Goal: Task Accomplishment & Management: Use online tool/utility

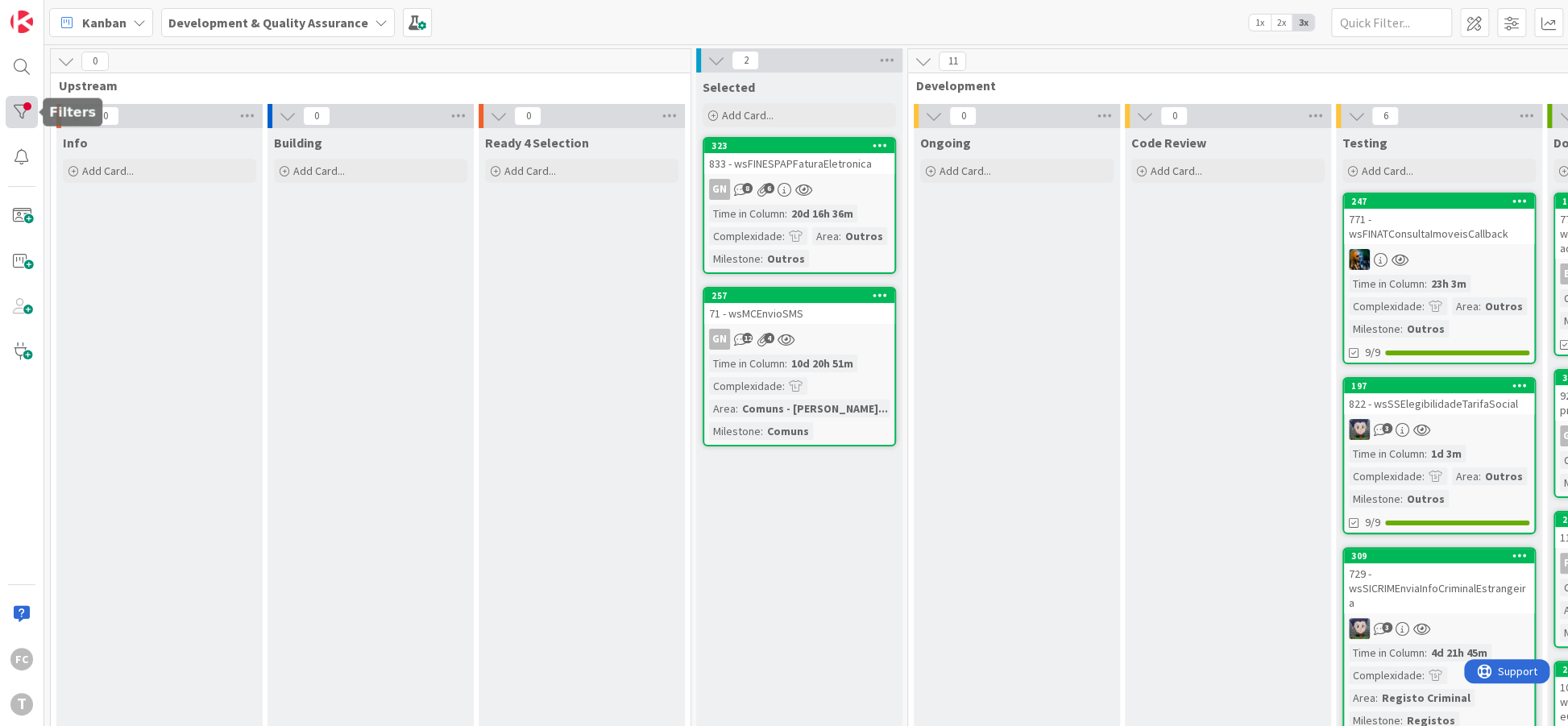
click at [9, 117] on div at bounding box center [22, 112] width 32 height 32
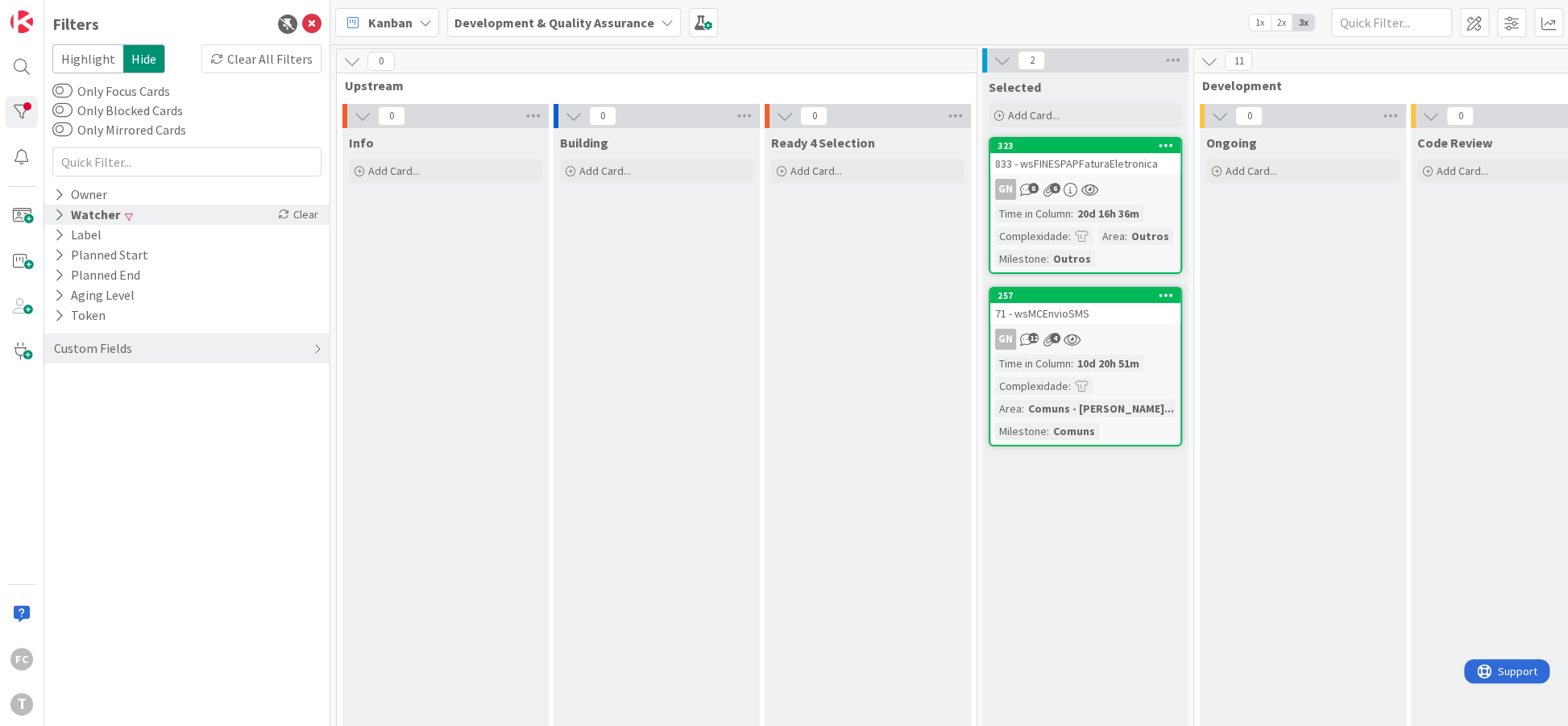
click at [61, 215] on icon at bounding box center [59, 215] width 11 height 14
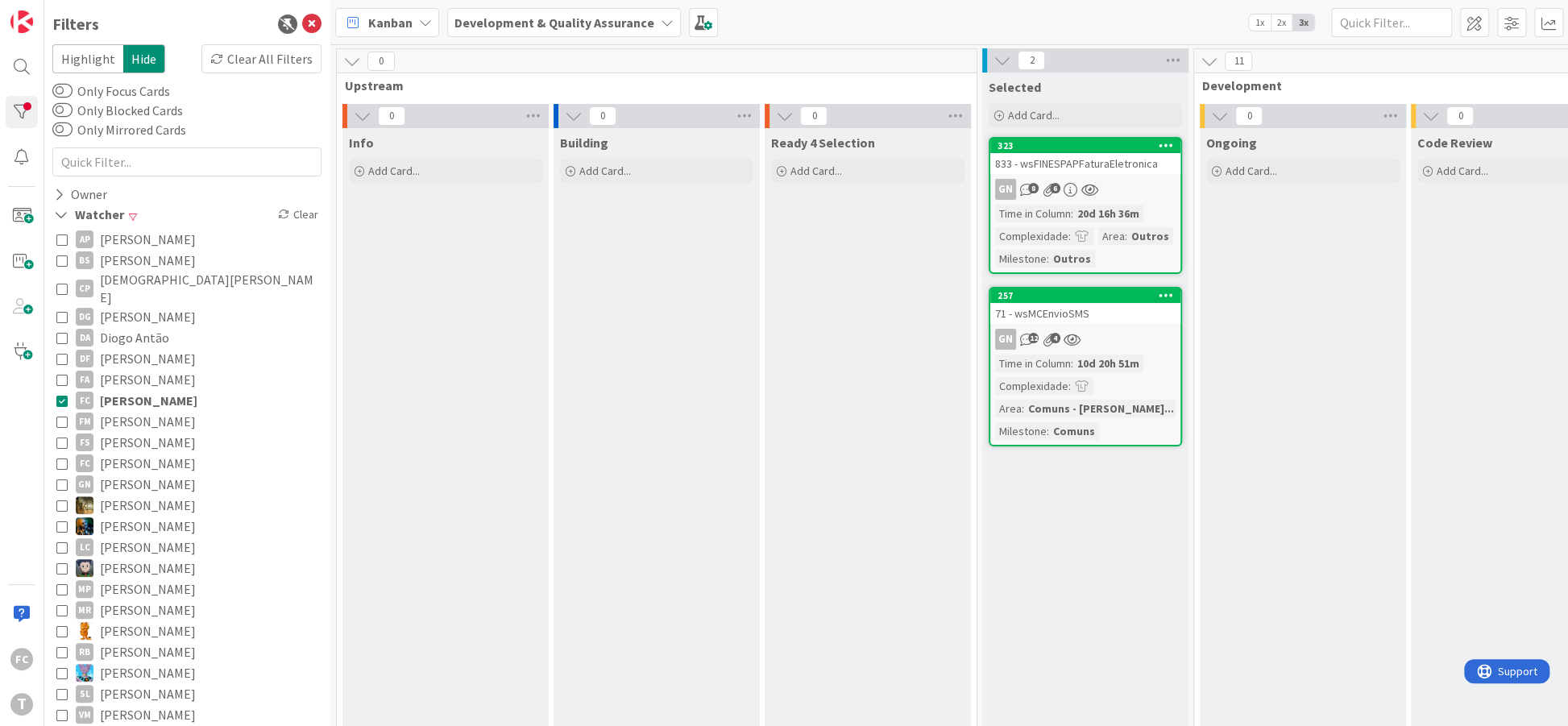
click at [60, 394] on icon at bounding box center [62, 400] width 12 height 12
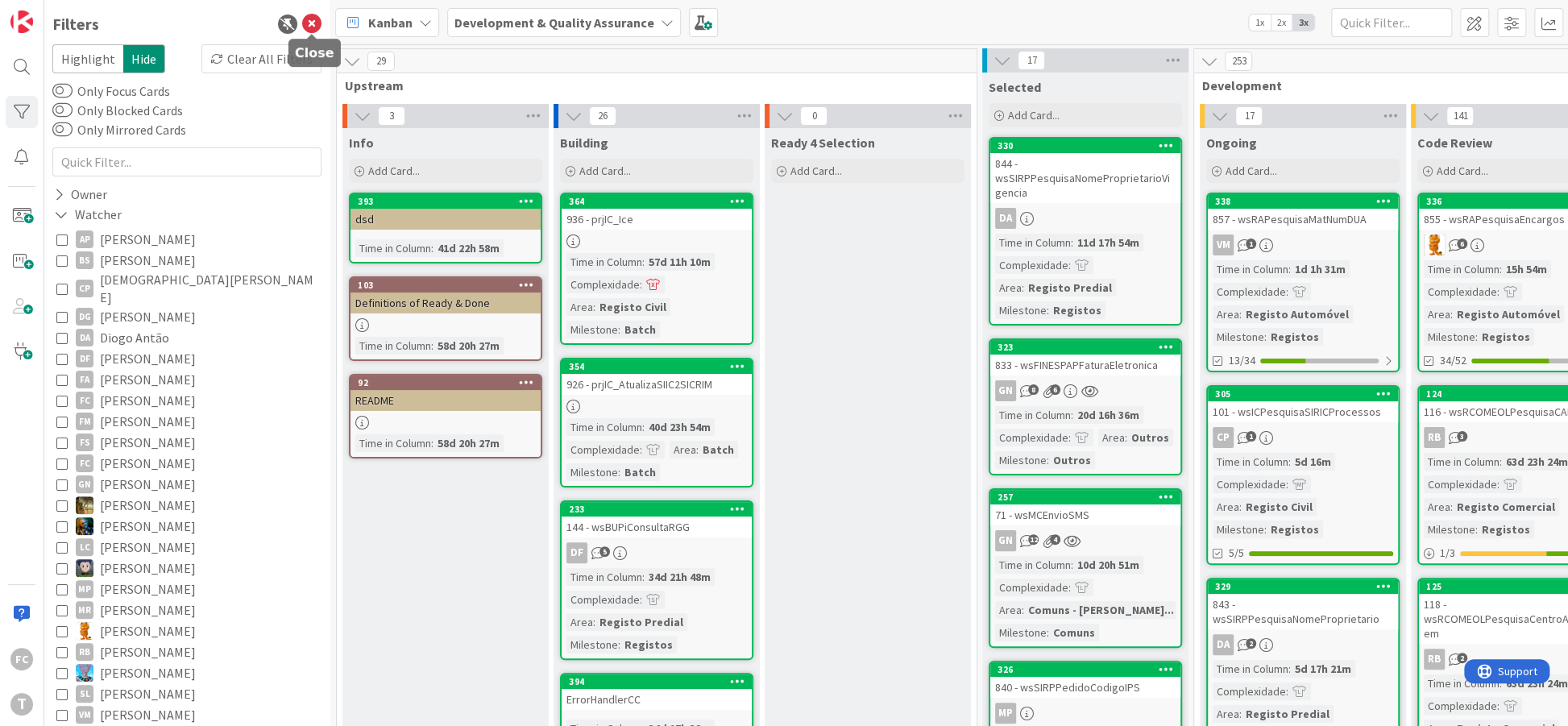
click at [305, 25] on icon at bounding box center [311, 23] width 19 height 19
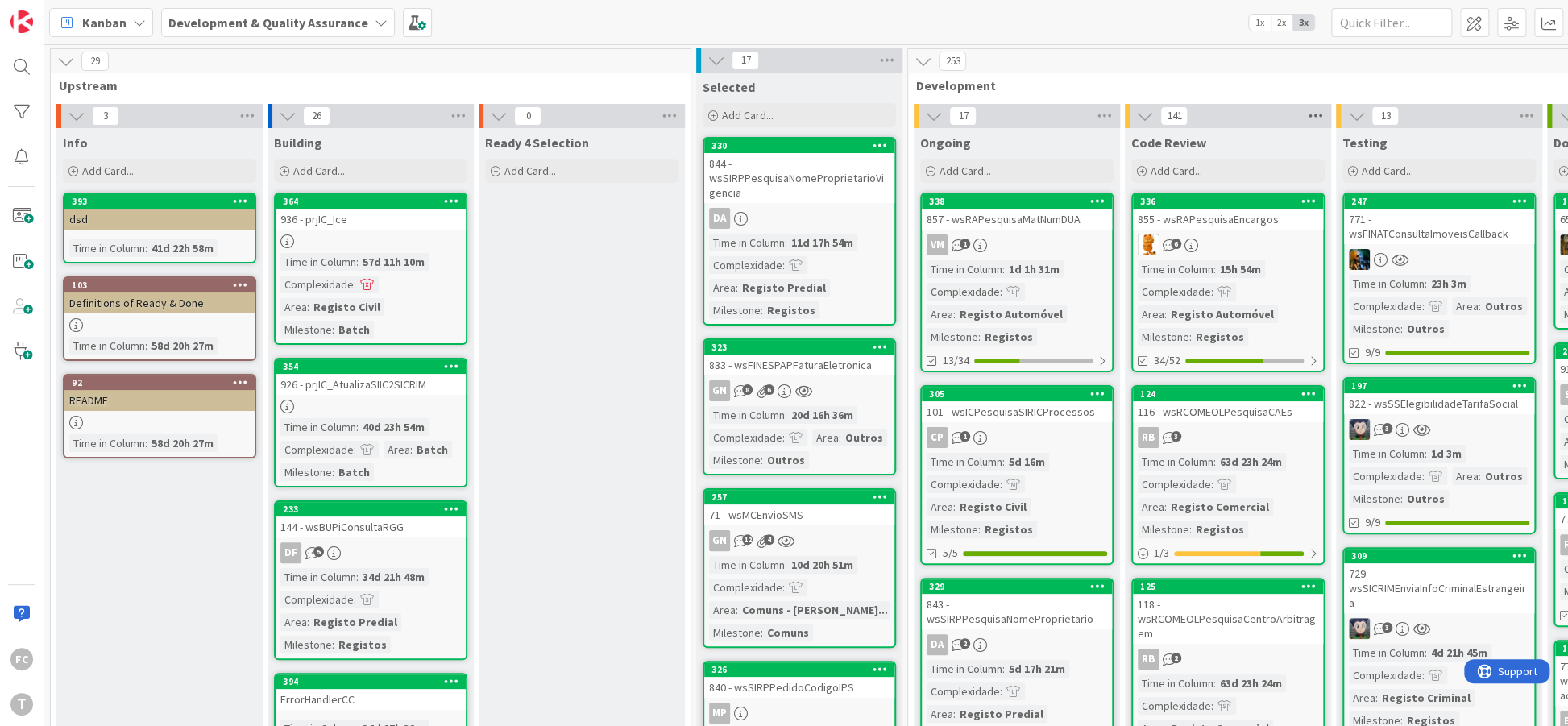
click at [1315, 110] on icon at bounding box center [1315, 115] width 21 height 24
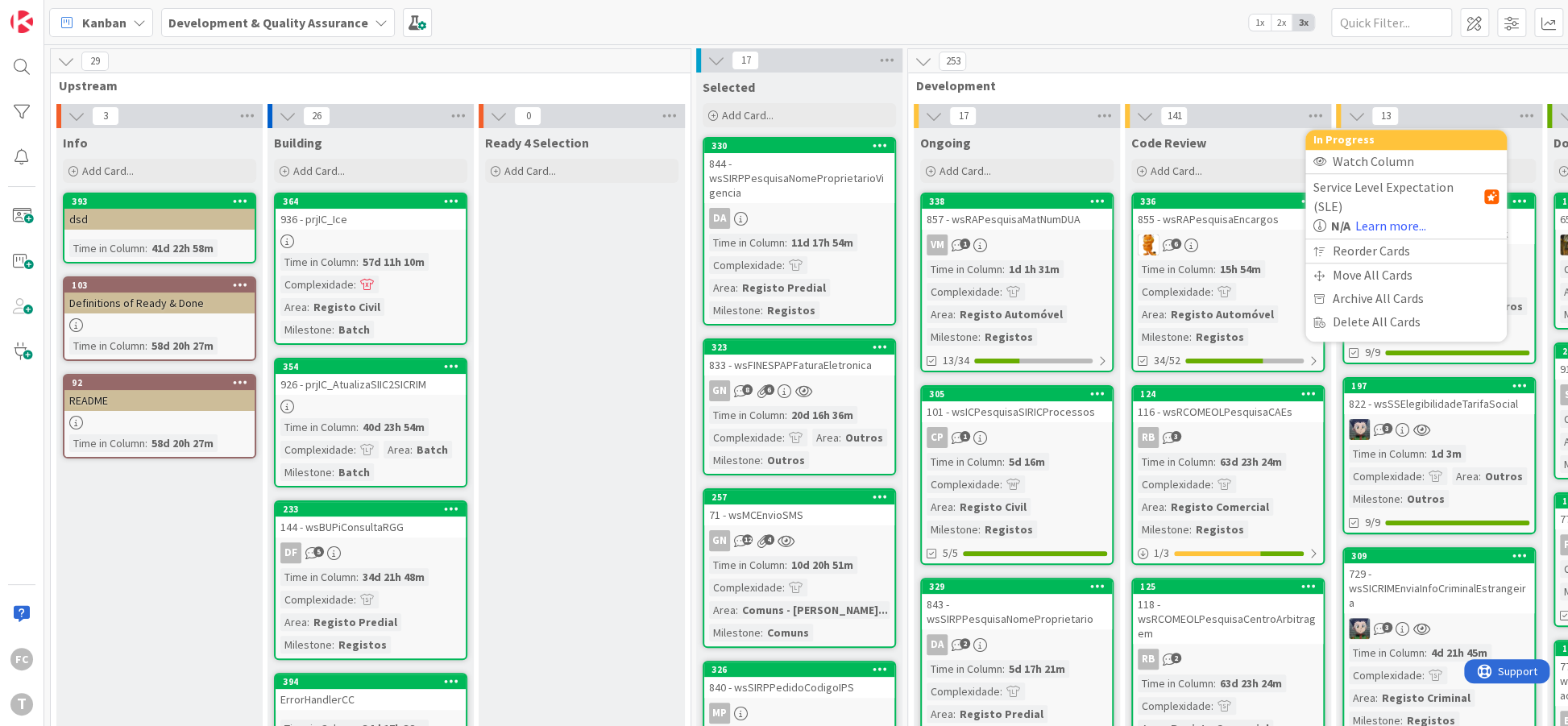
click at [1235, 117] on div "141 In Progress Watch Column Service Level Expectation (SLE) N/A Learn more... …" at bounding box center [1228, 115] width 206 height 24
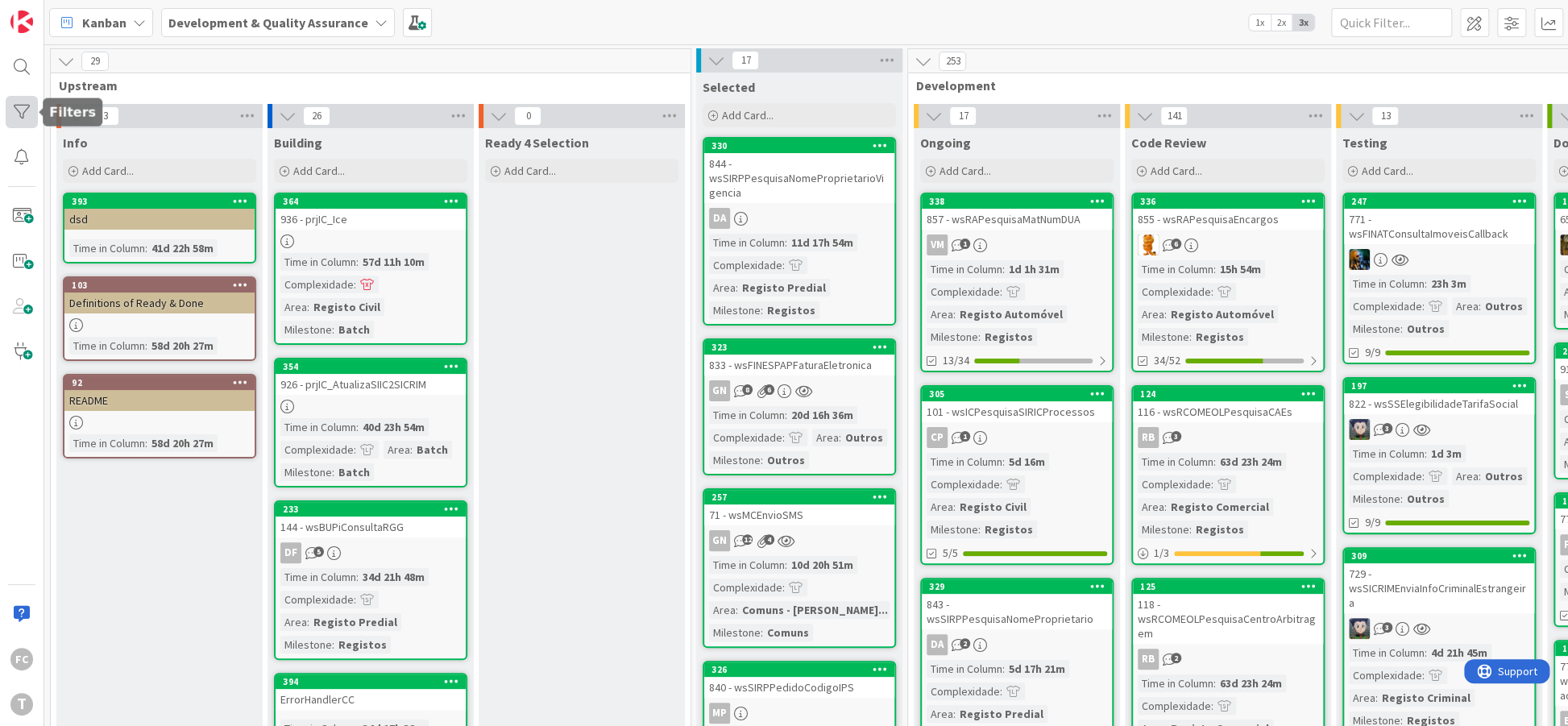
click at [28, 109] on div at bounding box center [22, 112] width 32 height 32
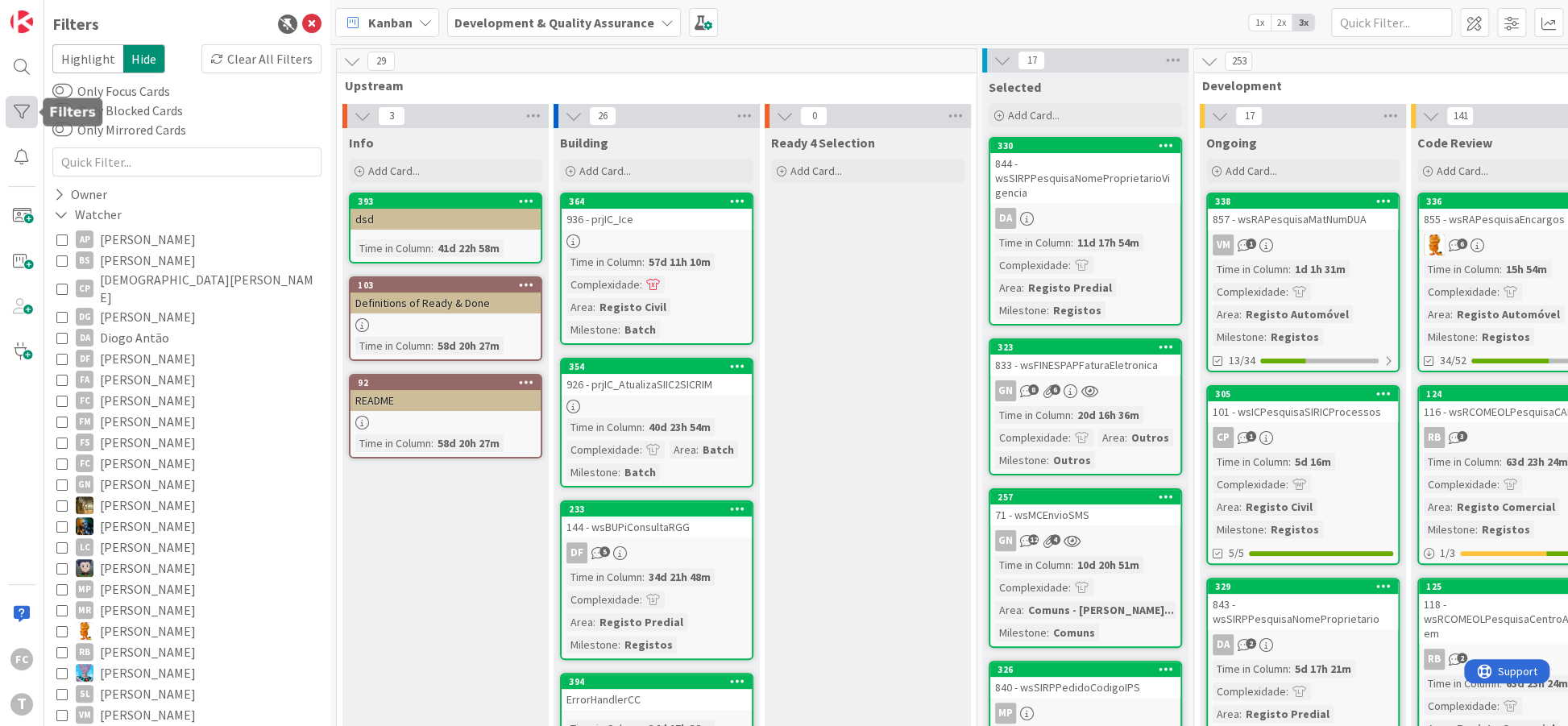
click at [28, 109] on div at bounding box center [22, 112] width 32 height 32
click at [27, 154] on div at bounding box center [22, 157] width 32 height 32
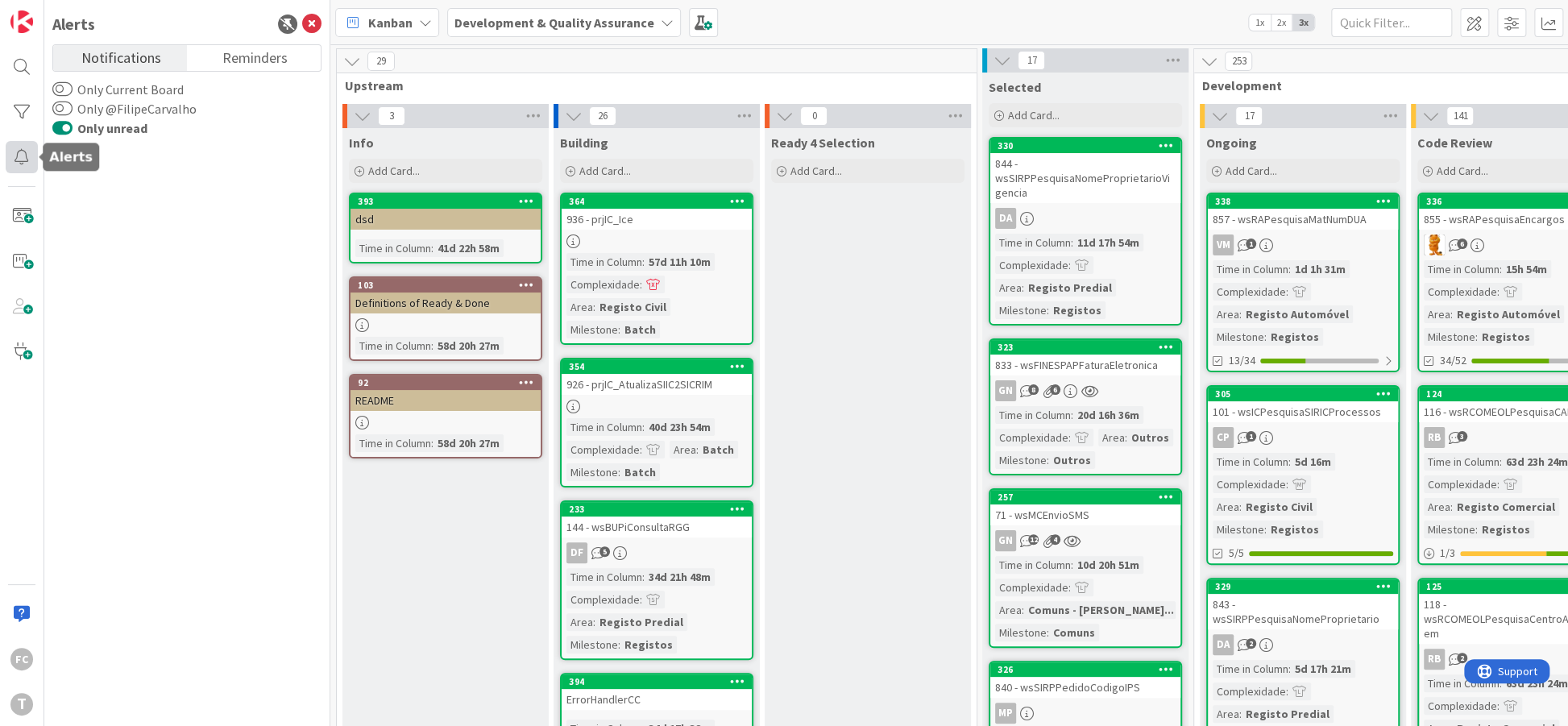
click at [27, 154] on div at bounding box center [22, 157] width 32 height 32
click at [301, 28] on div "Alerts" at bounding box center [187, 24] width 269 height 24
click at [308, 26] on icon at bounding box center [311, 23] width 19 height 19
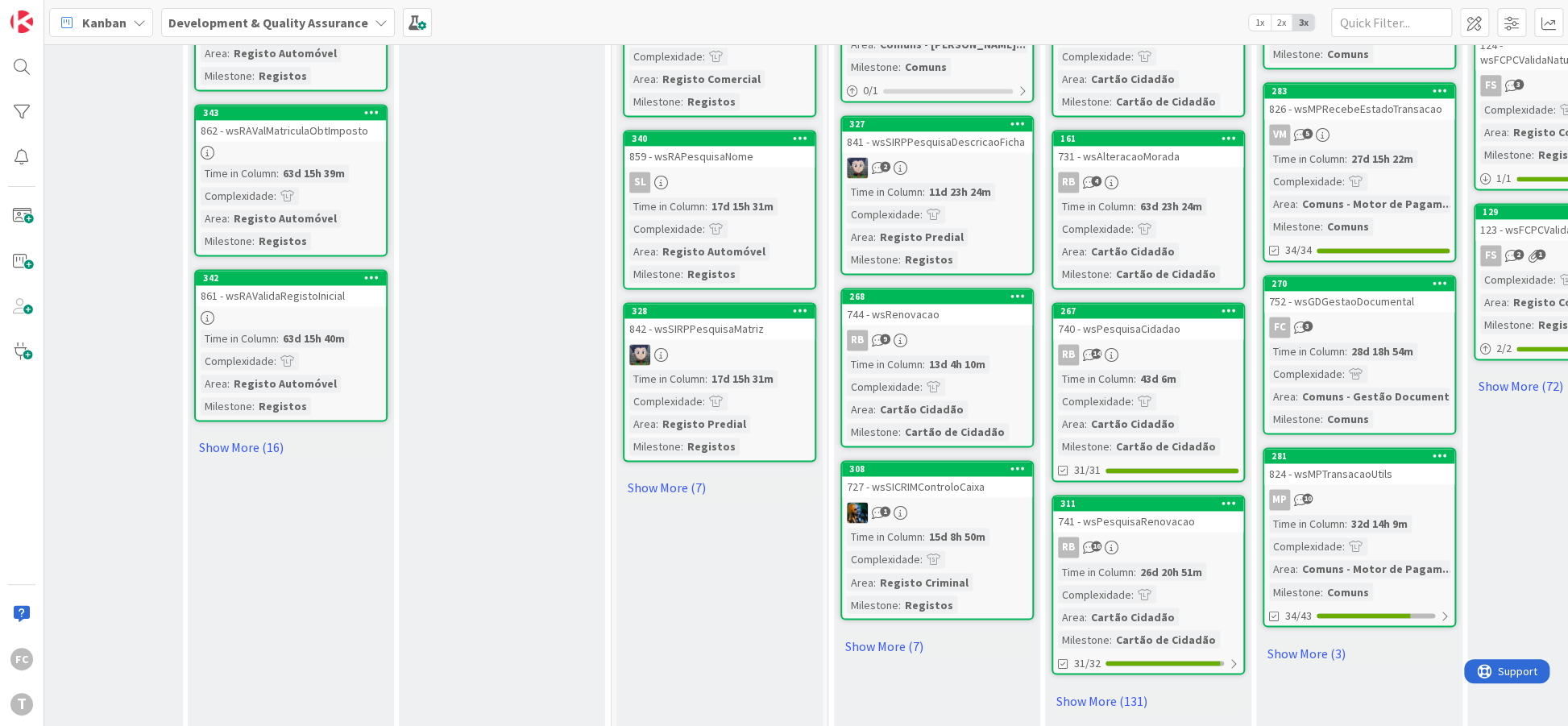
scroll to position [1443, 80]
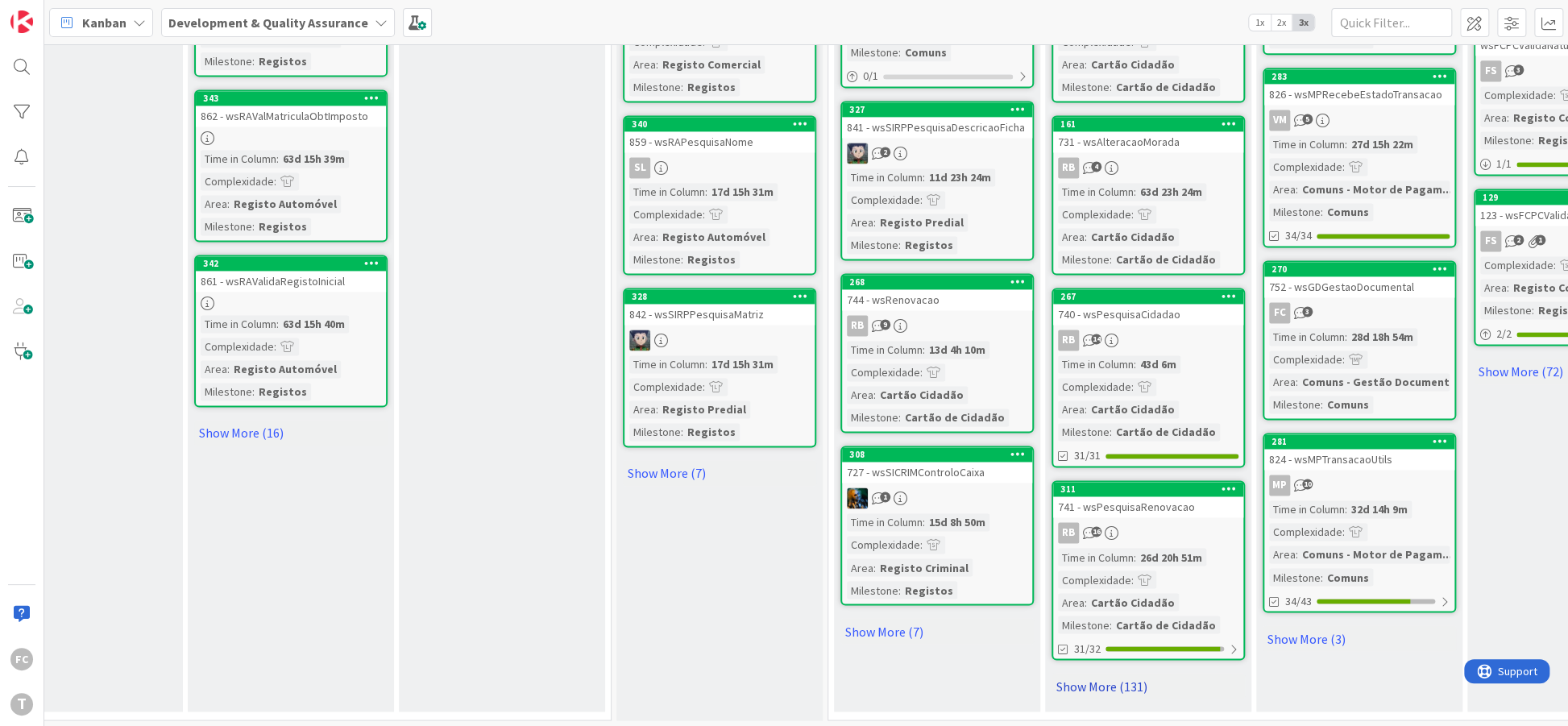
click at [1100, 681] on link "Show More (131)" at bounding box center [1148, 685] width 193 height 26
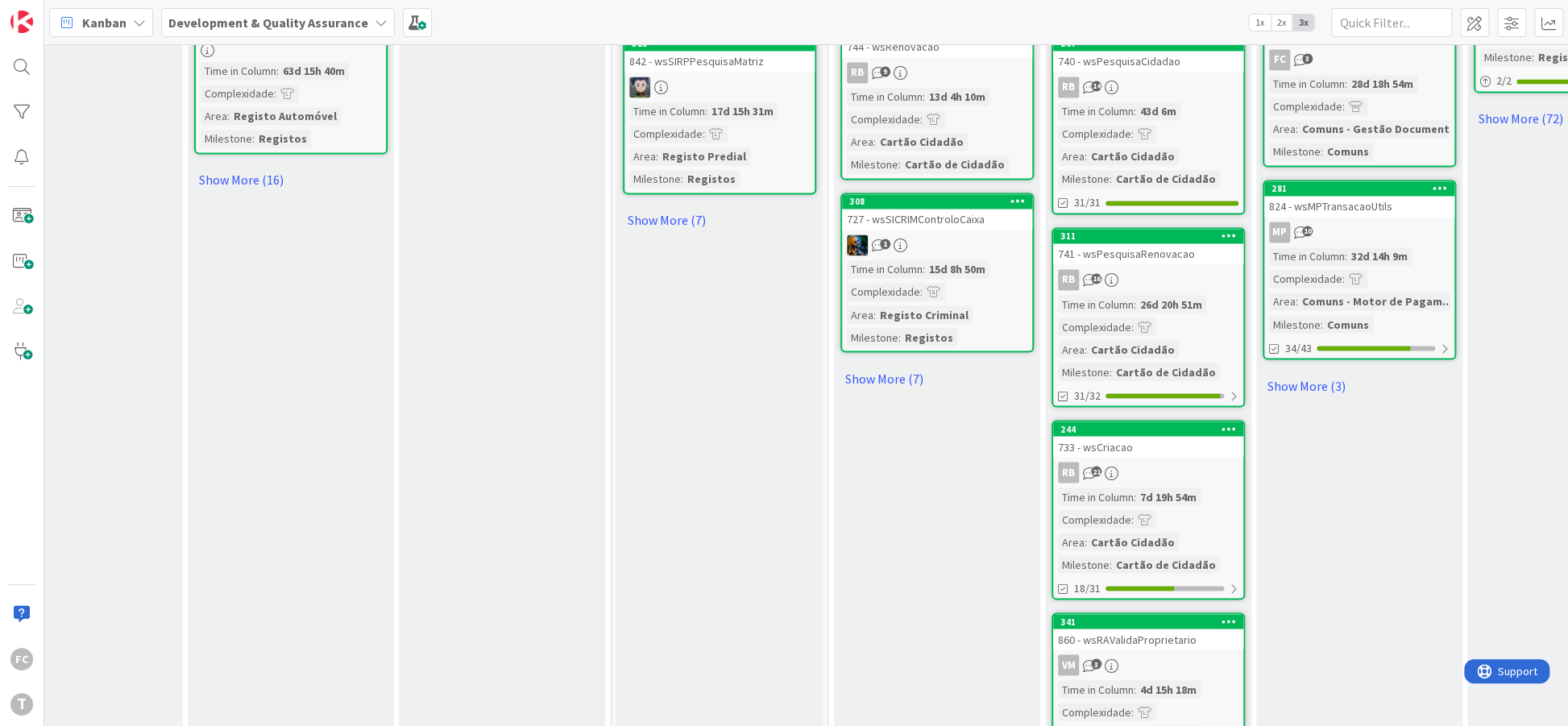
scroll to position [1958, 80]
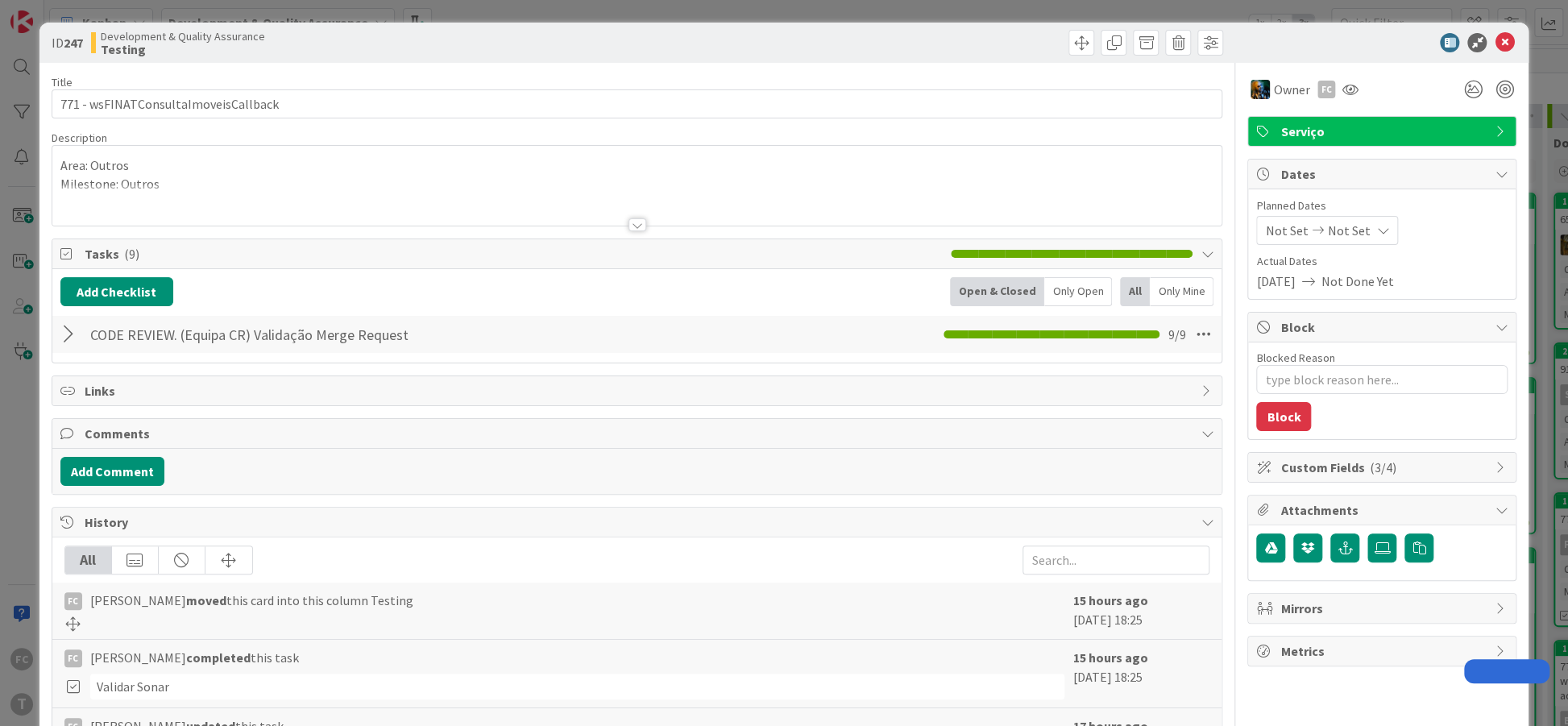
type textarea "x"
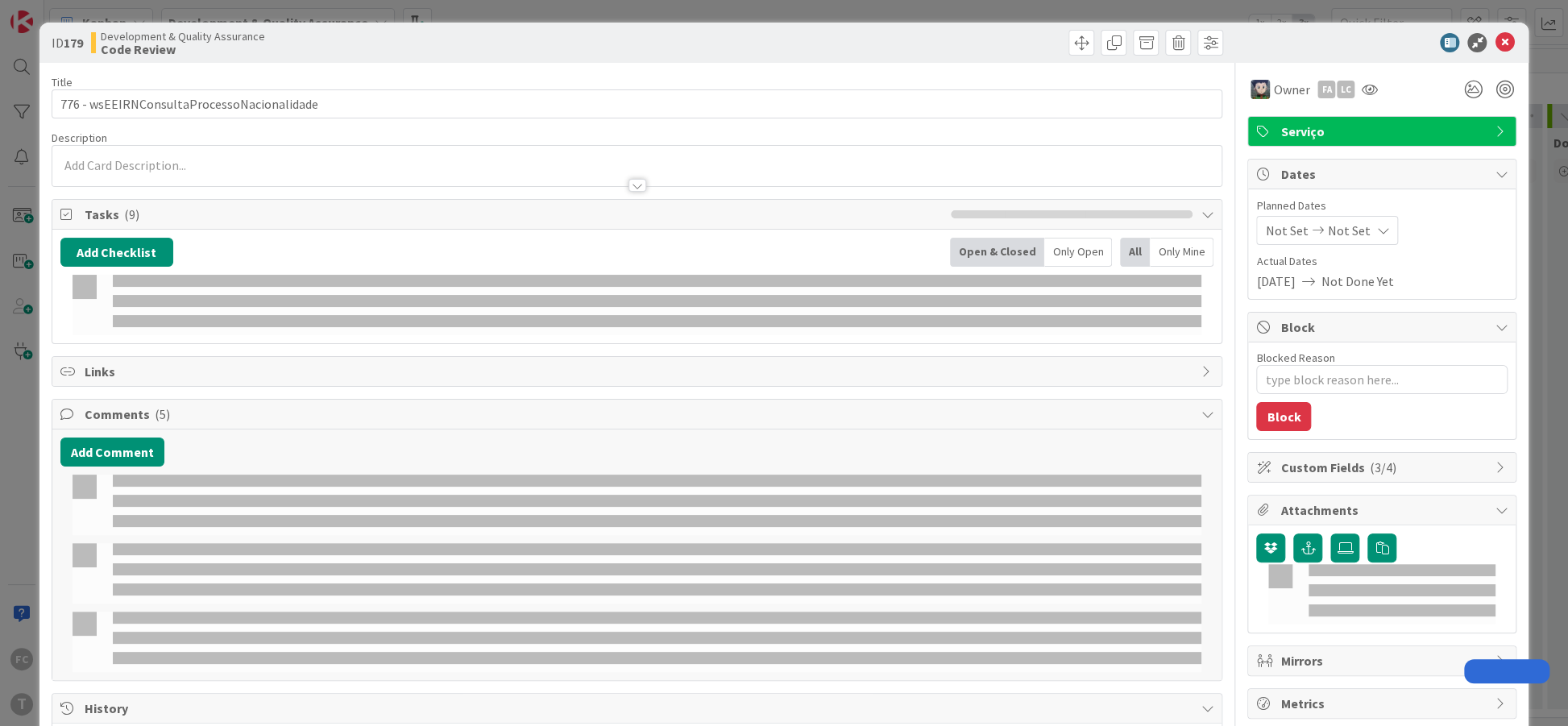
type textarea "x"
select select "java"
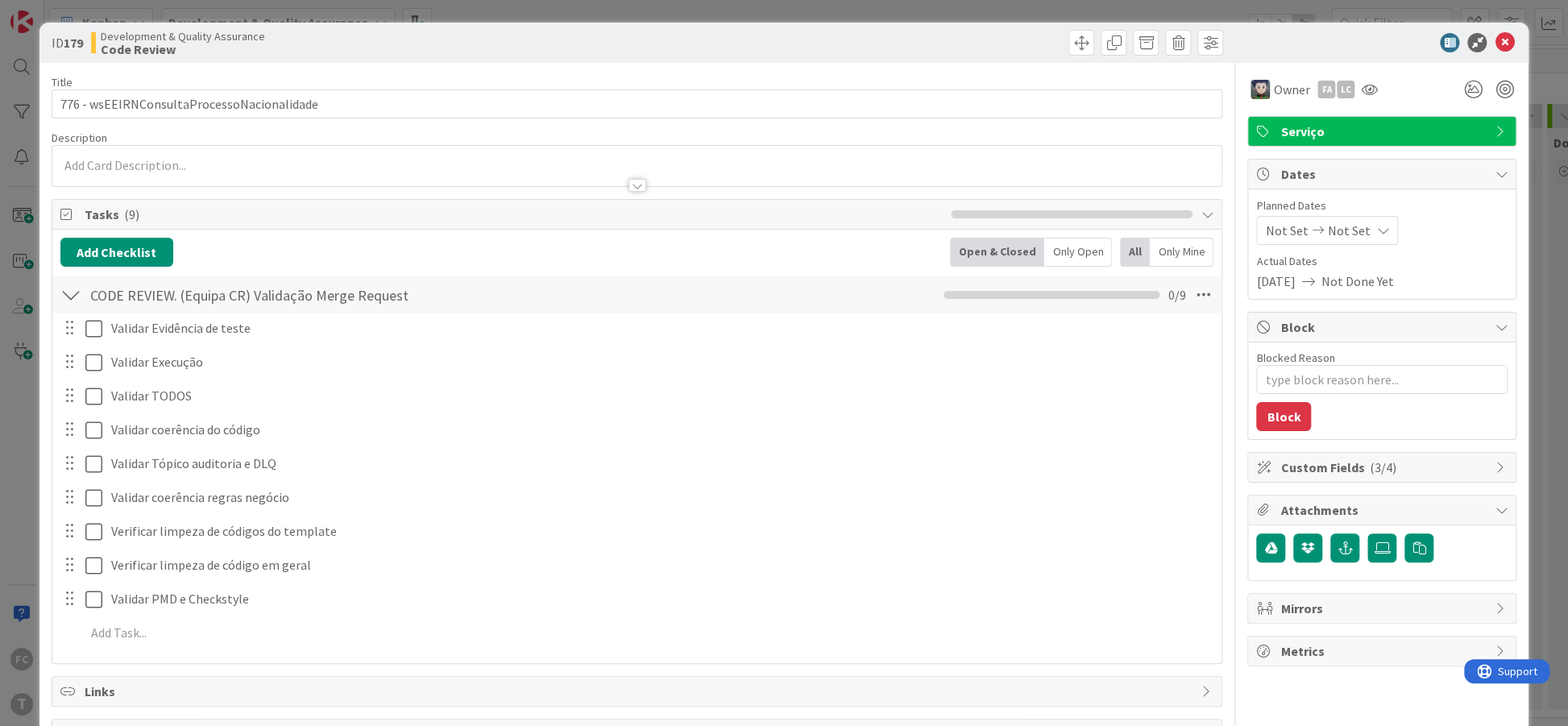
type textarea "x"
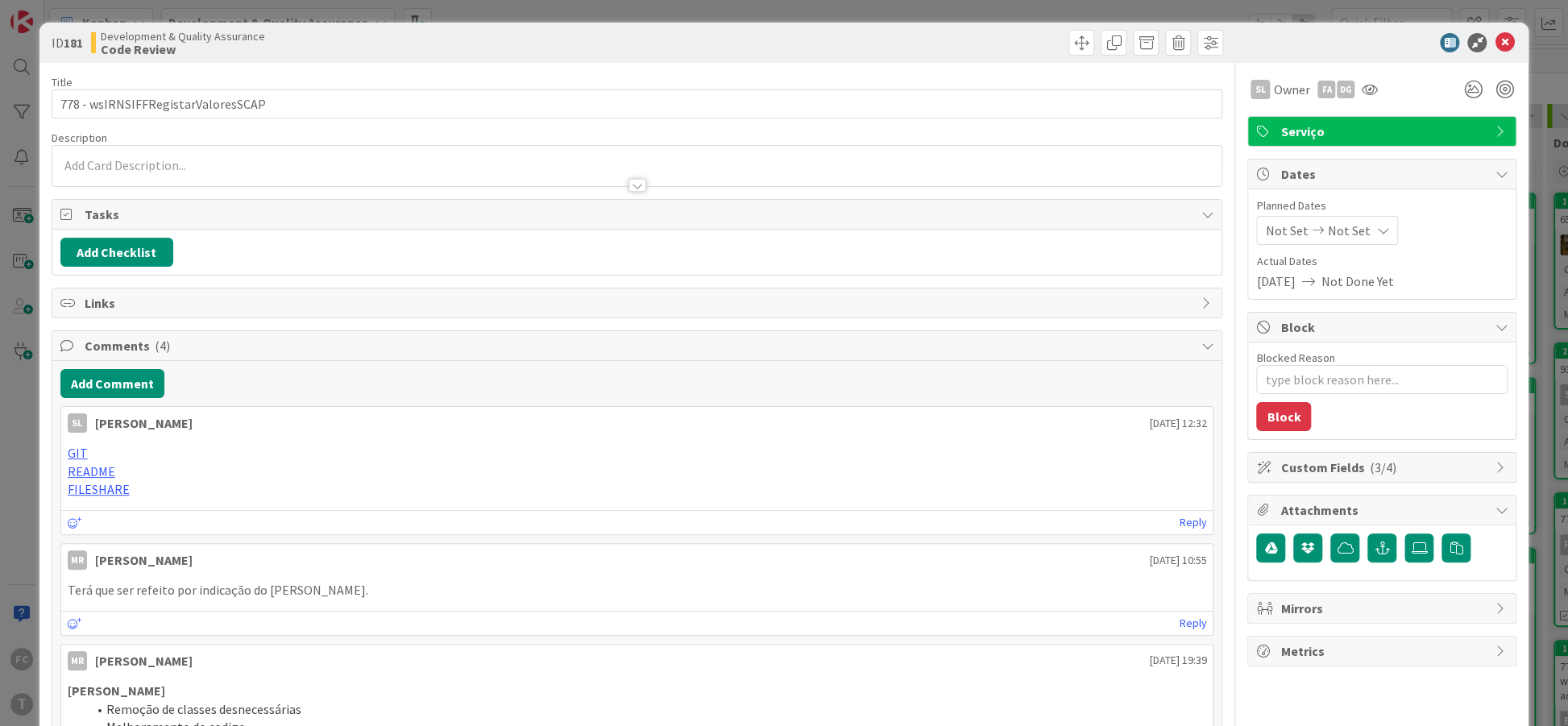
type textarea "x"
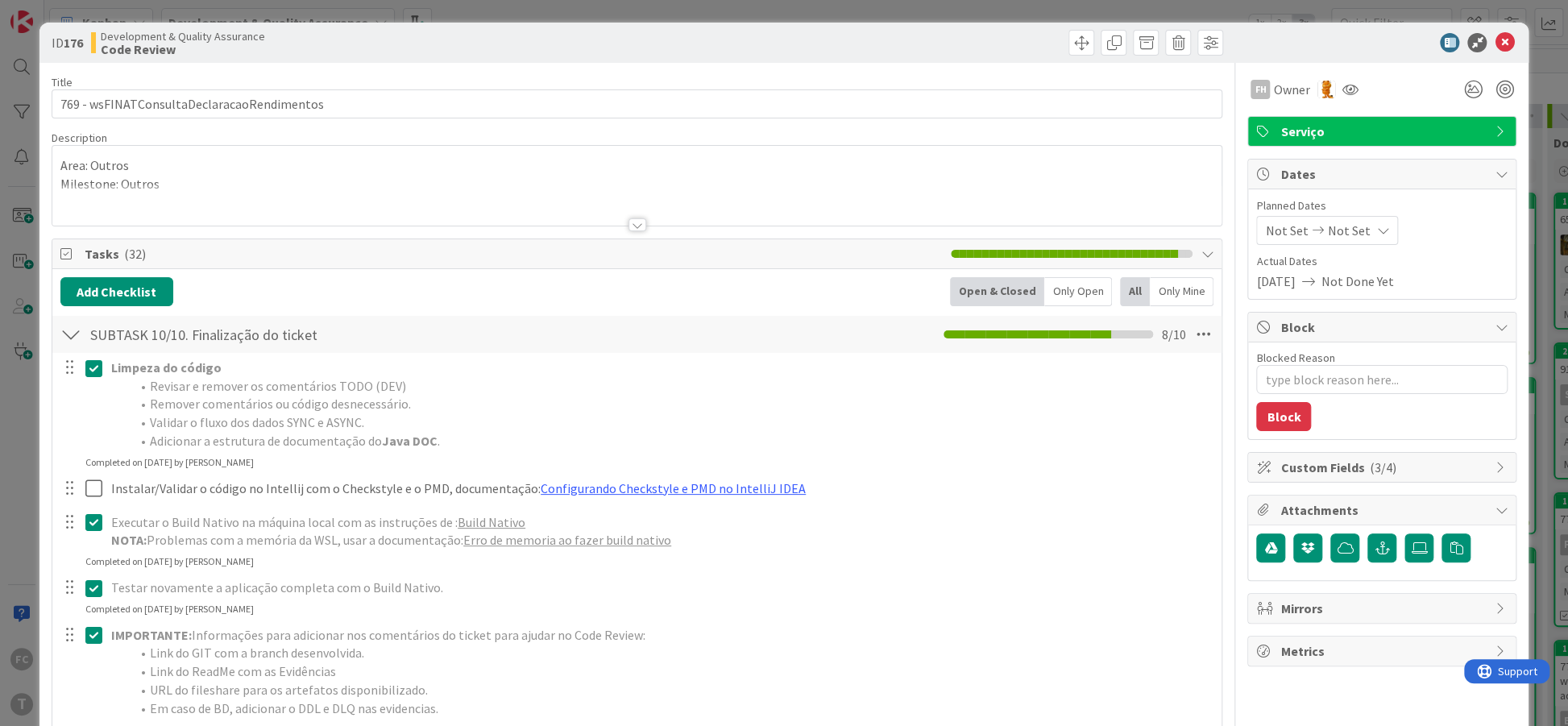
type textarea "x"
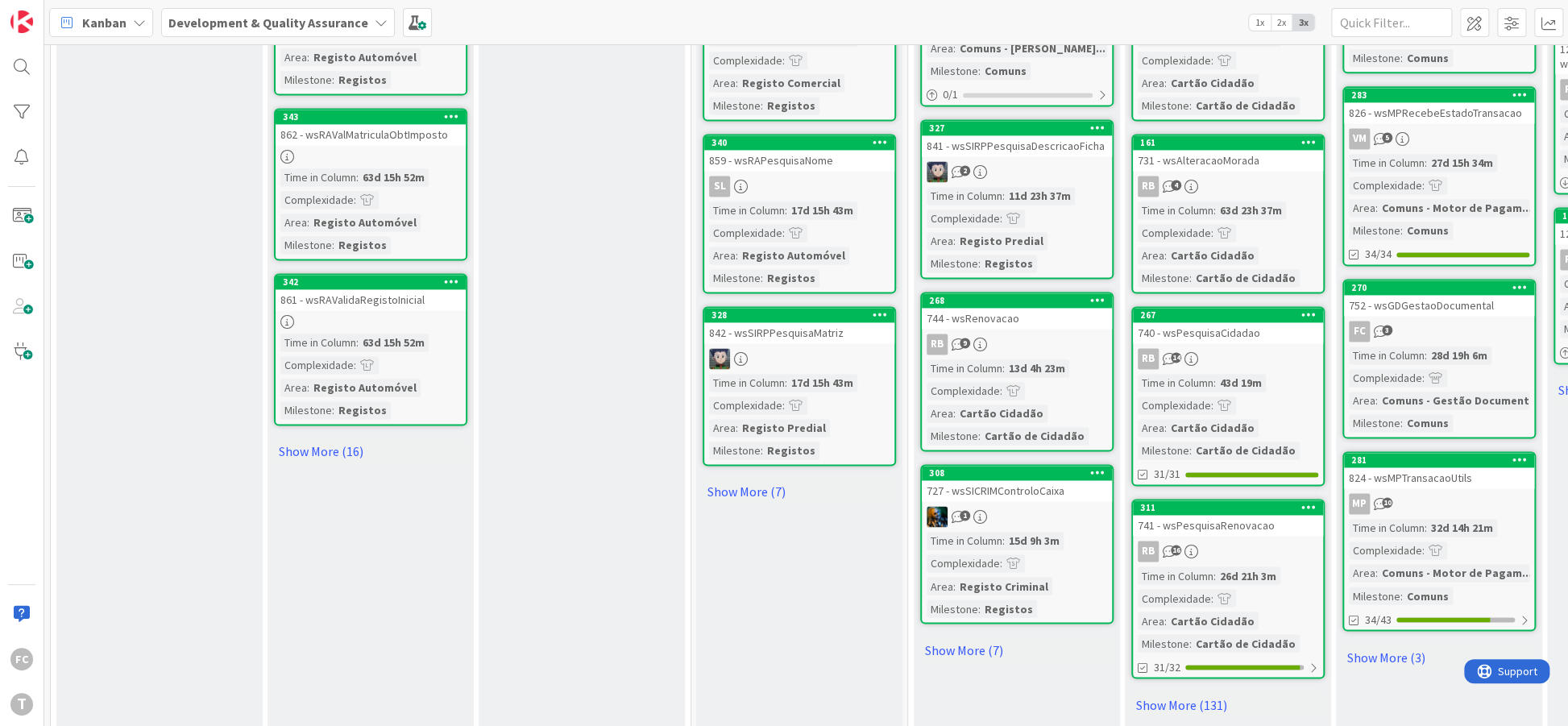
scroll to position [1443, 0]
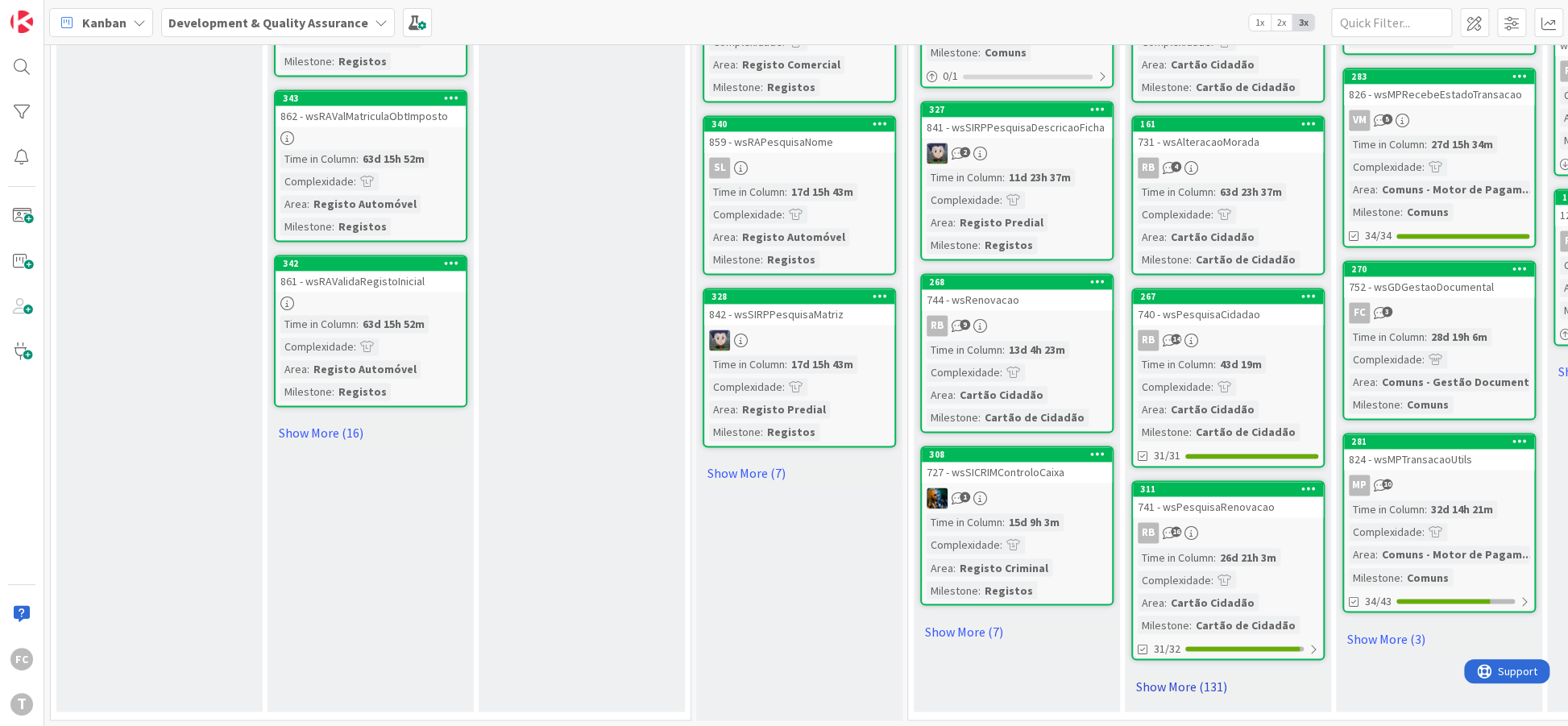
click at [1201, 694] on link "Show More (131)" at bounding box center [1227, 685] width 193 height 26
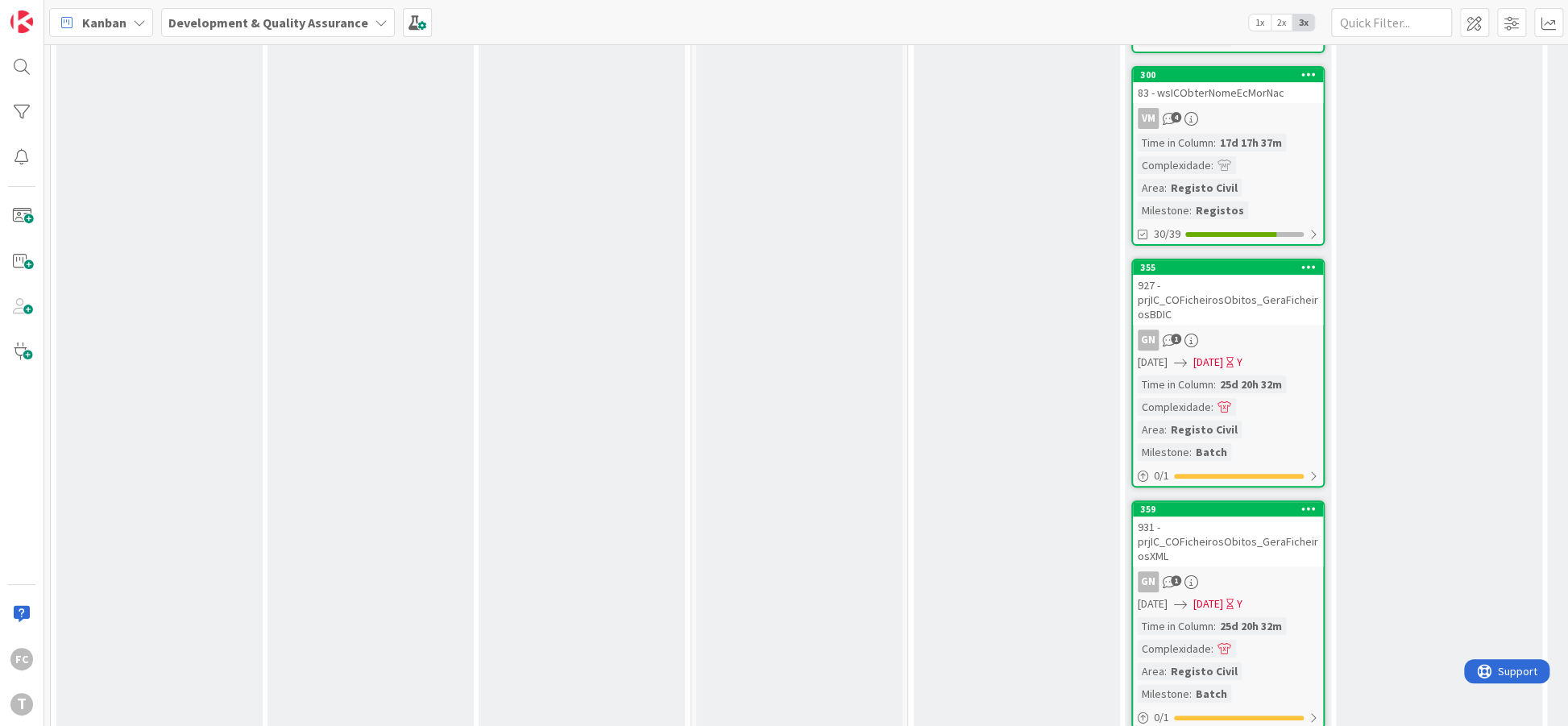
scroll to position [0, 0]
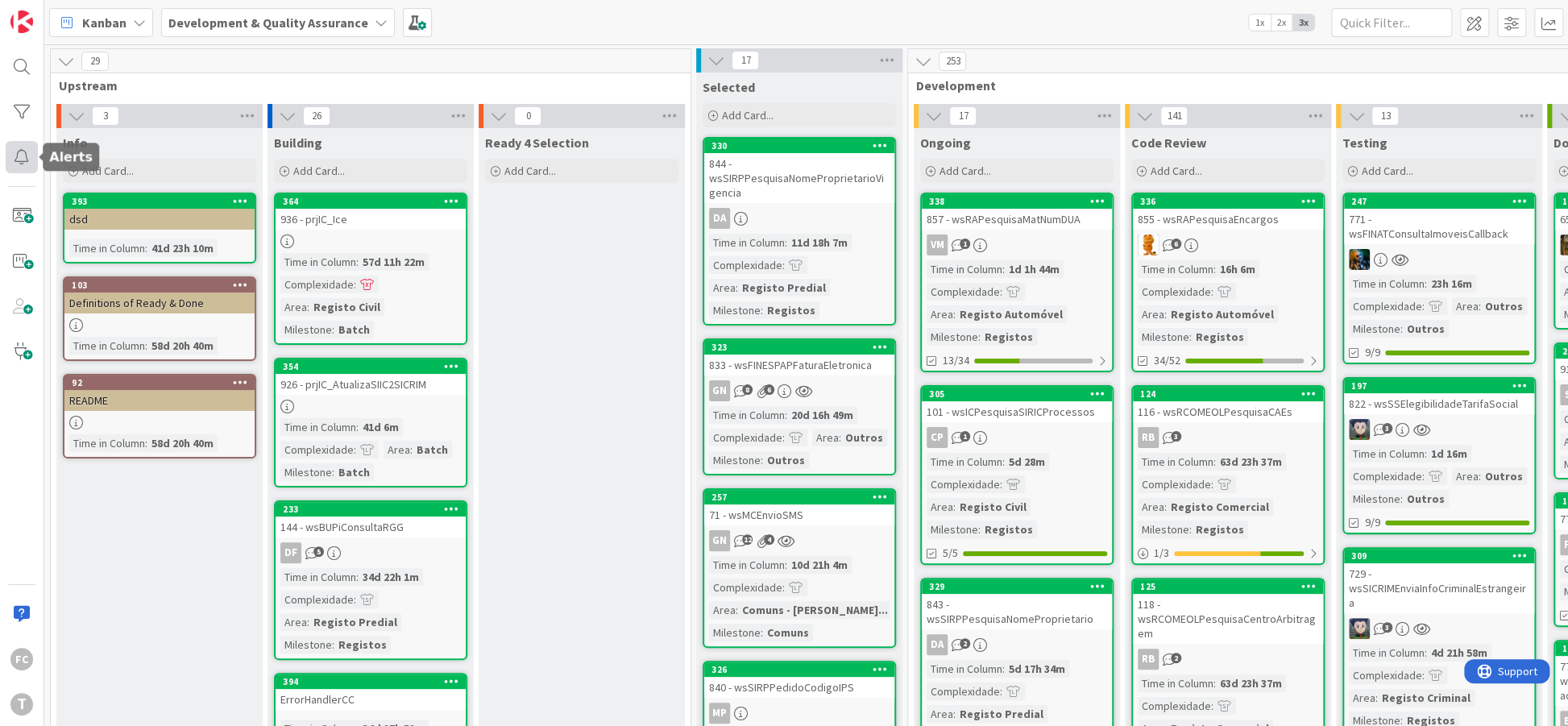
click at [9, 152] on div at bounding box center [22, 157] width 32 height 32
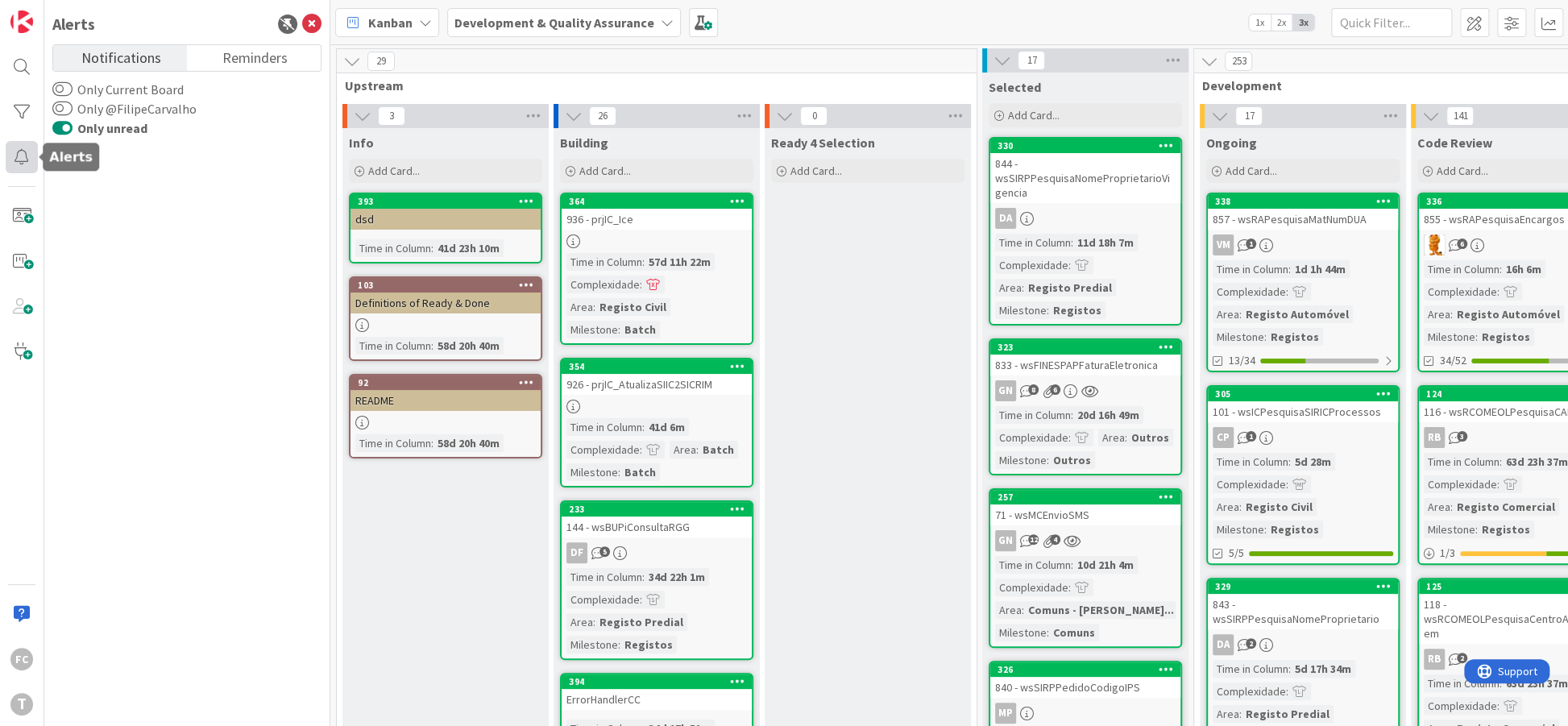
click at [9, 152] on div at bounding box center [22, 157] width 32 height 32
click at [26, 163] on div at bounding box center [22, 157] width 32 height 32
click at [15, 116] on div at bounding box center [22, 112] width 32 height 32
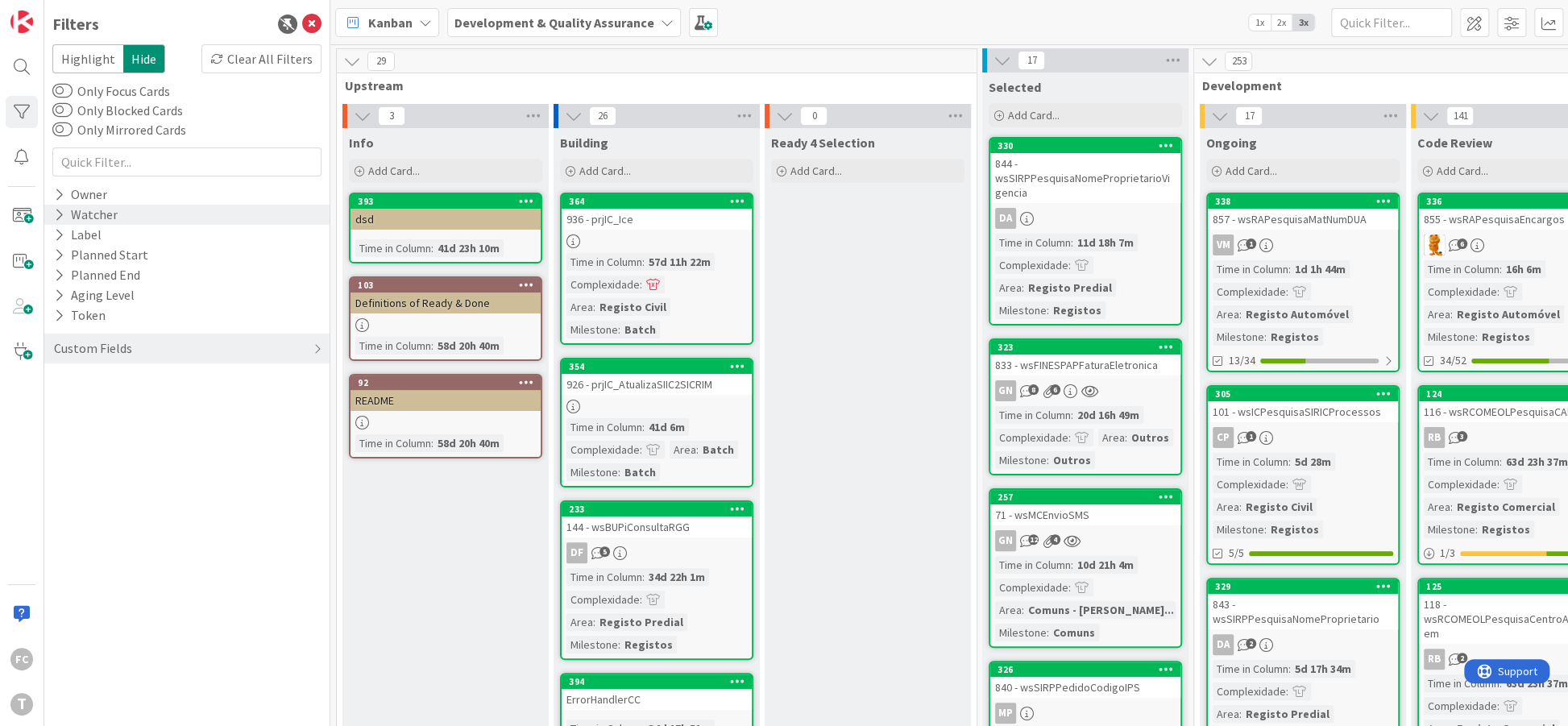
click at [56, 215] on icon at bounding box center [59, 215] width 11 height 14
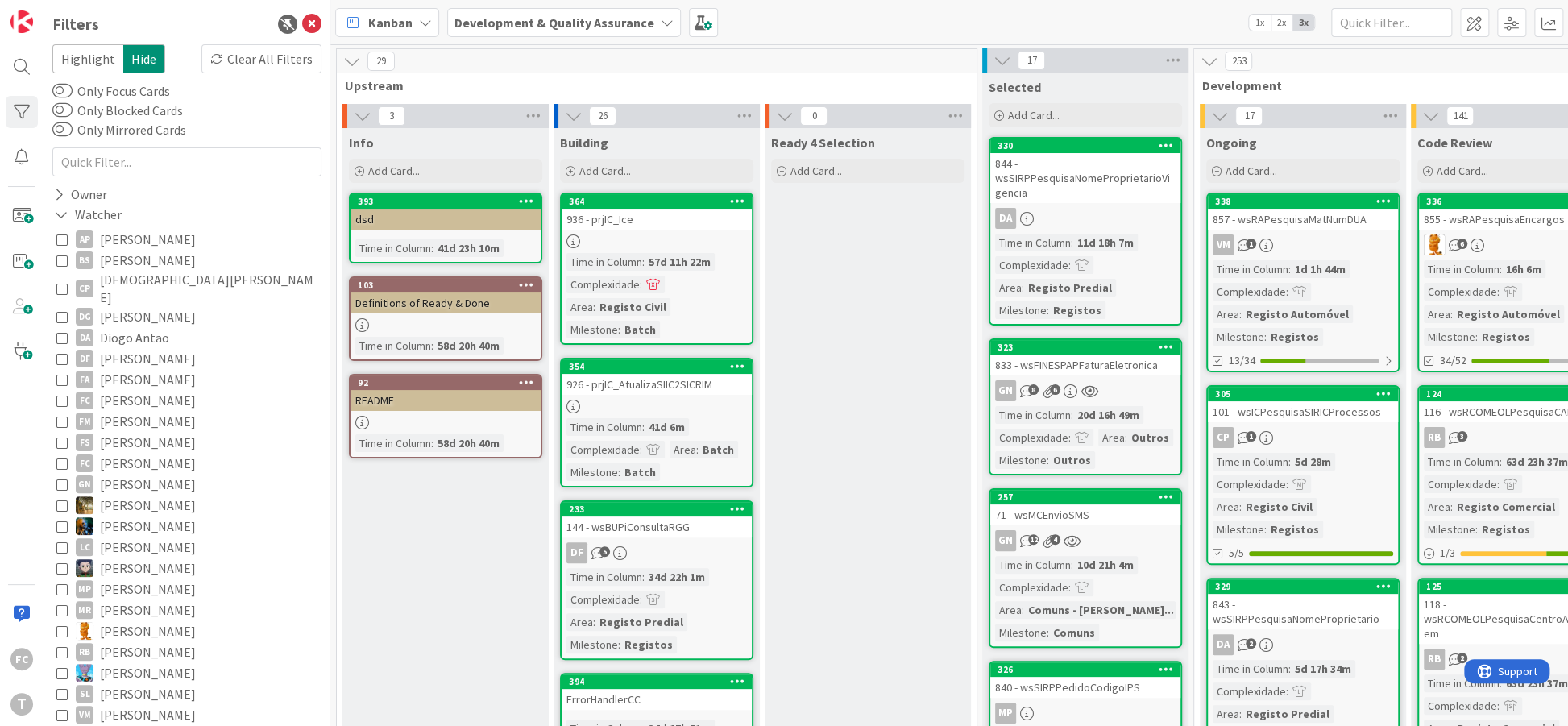
click at [125, 390] on span "[PERSON_NAME]" at bounding box center [148, 399] width 96 height 21
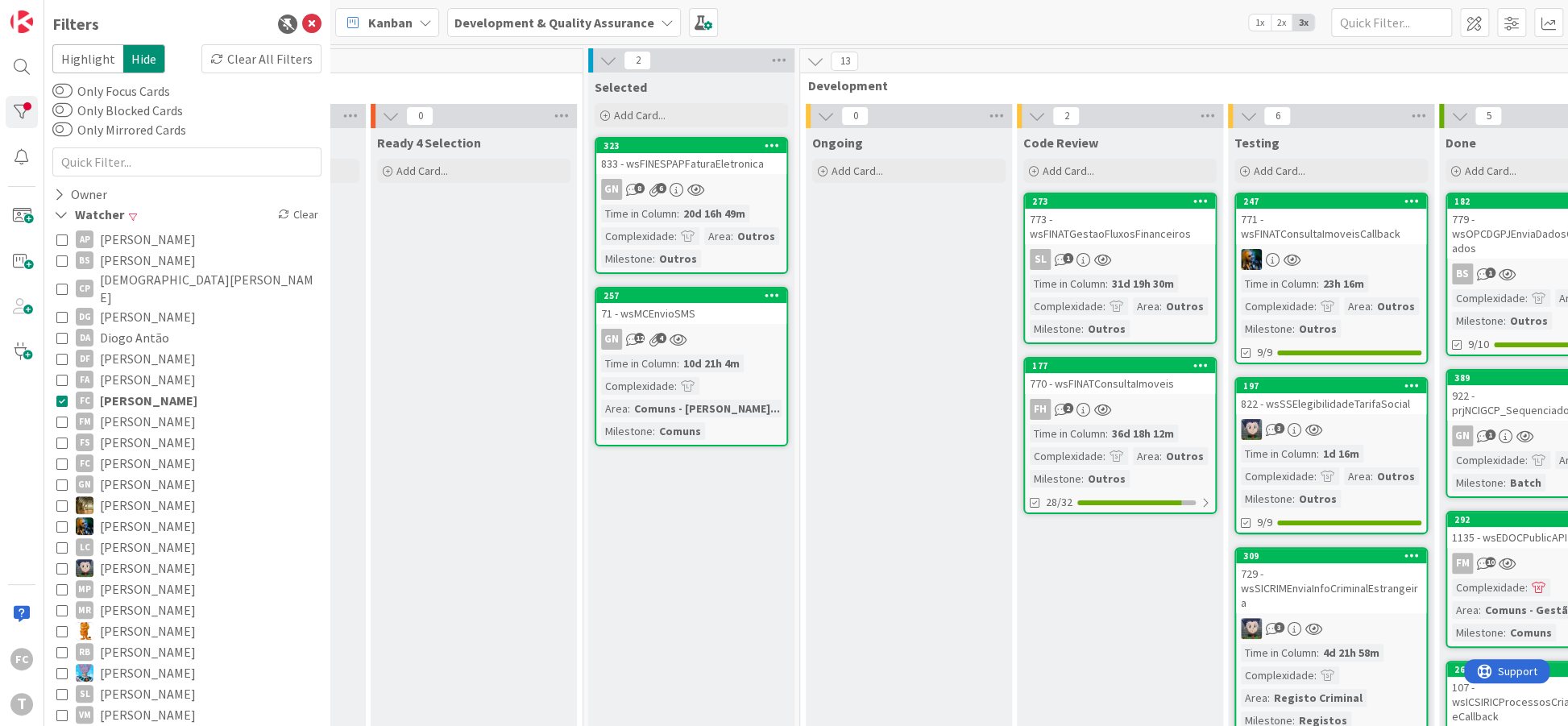
scroll to position [0, 398]
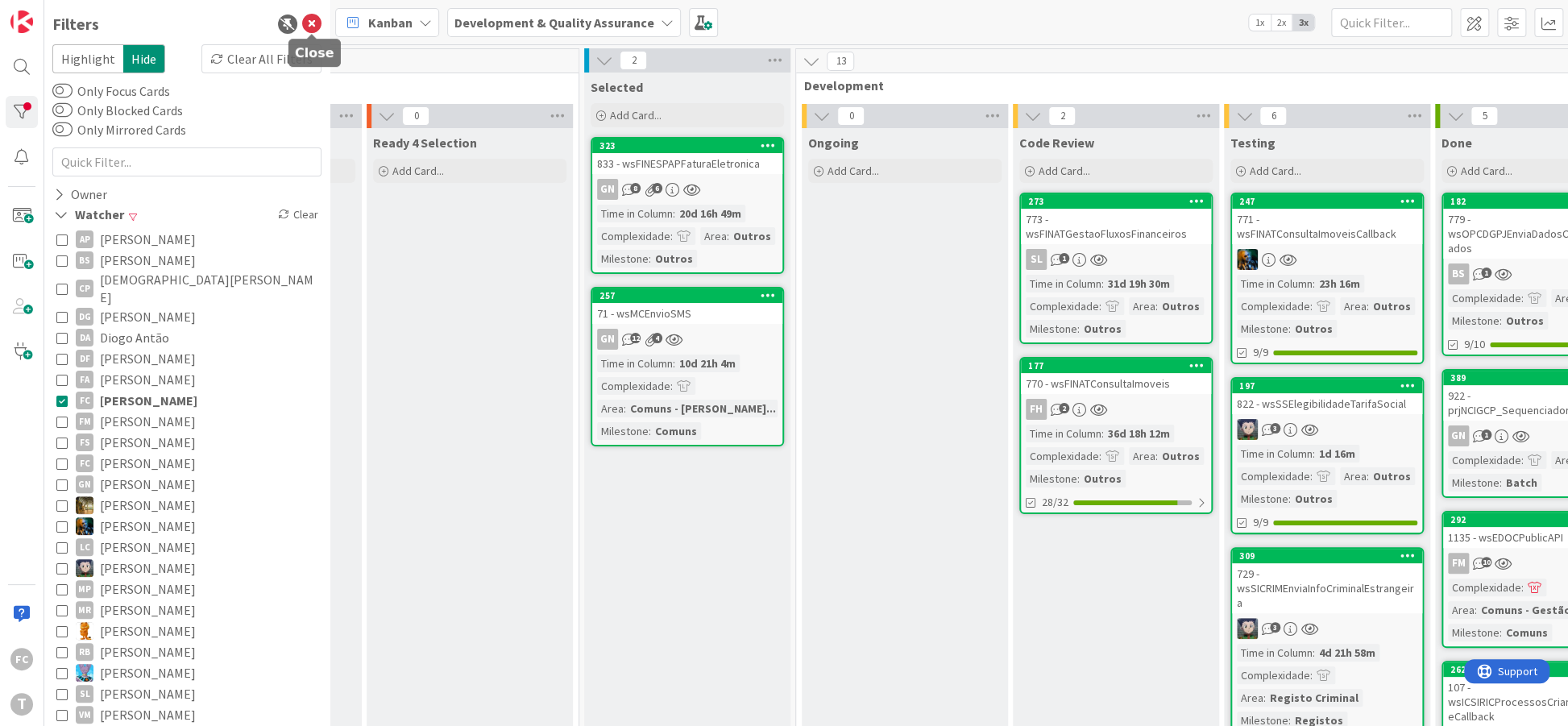
click at [308, 26] on icon at bounding box center [311, 23] width 19 height 19
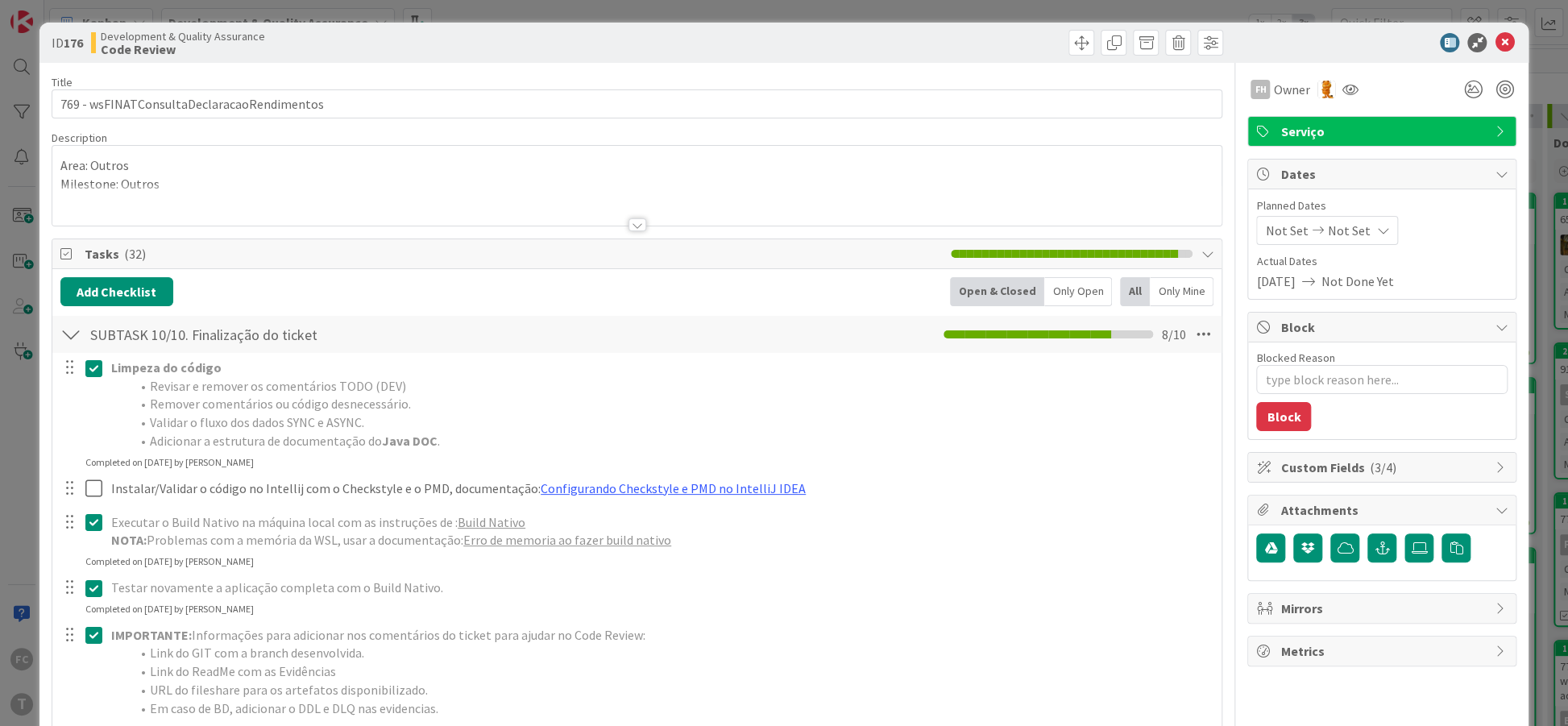
type textarea "x"
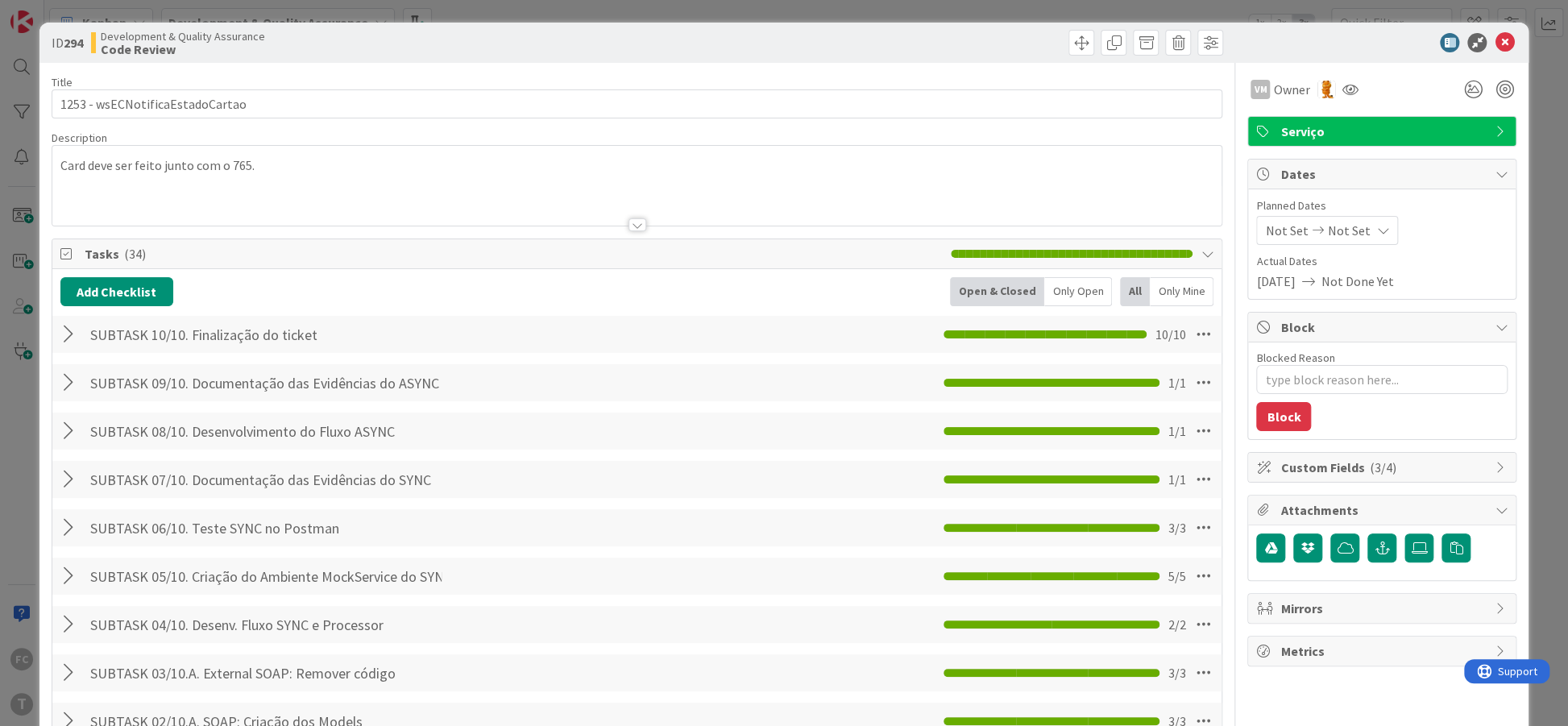
type textarea "x"
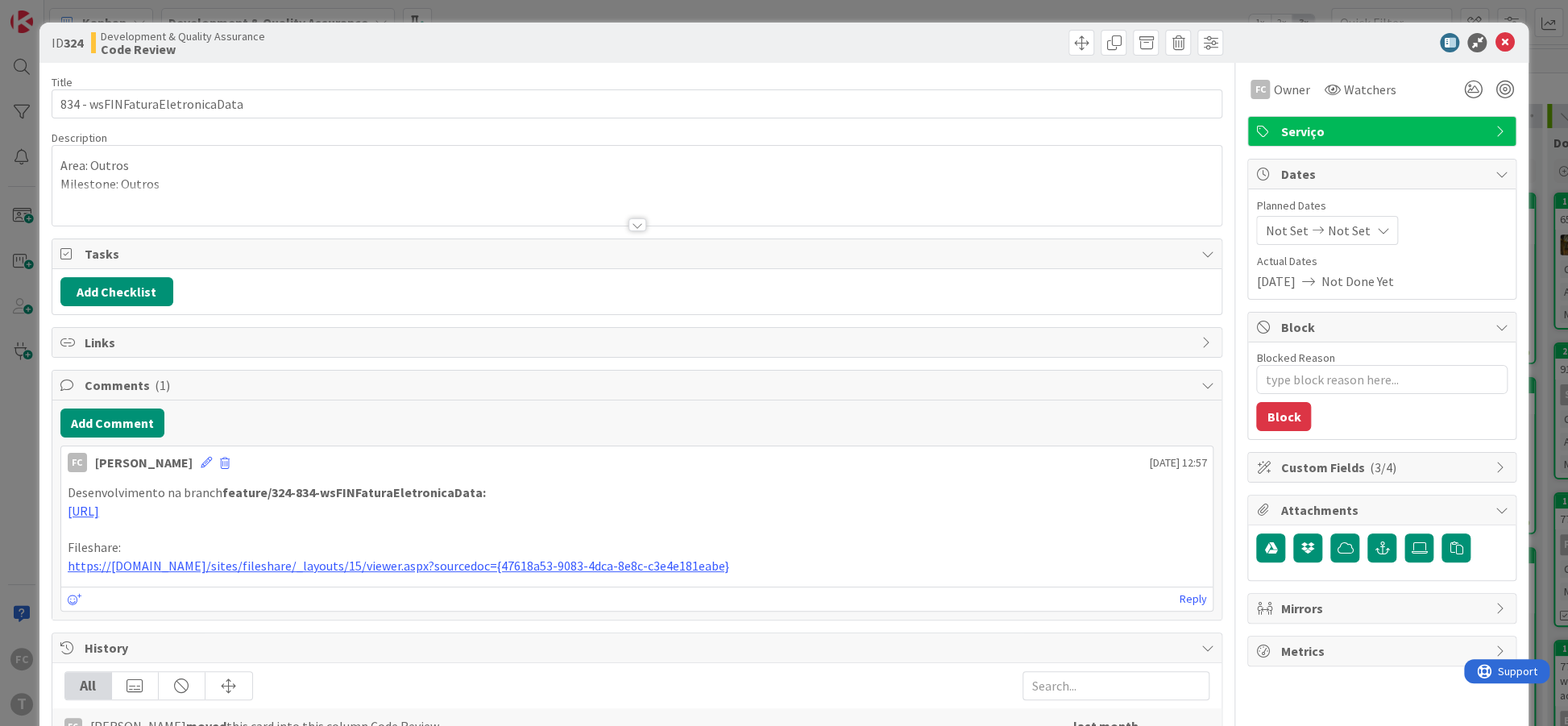
type textarea "x"
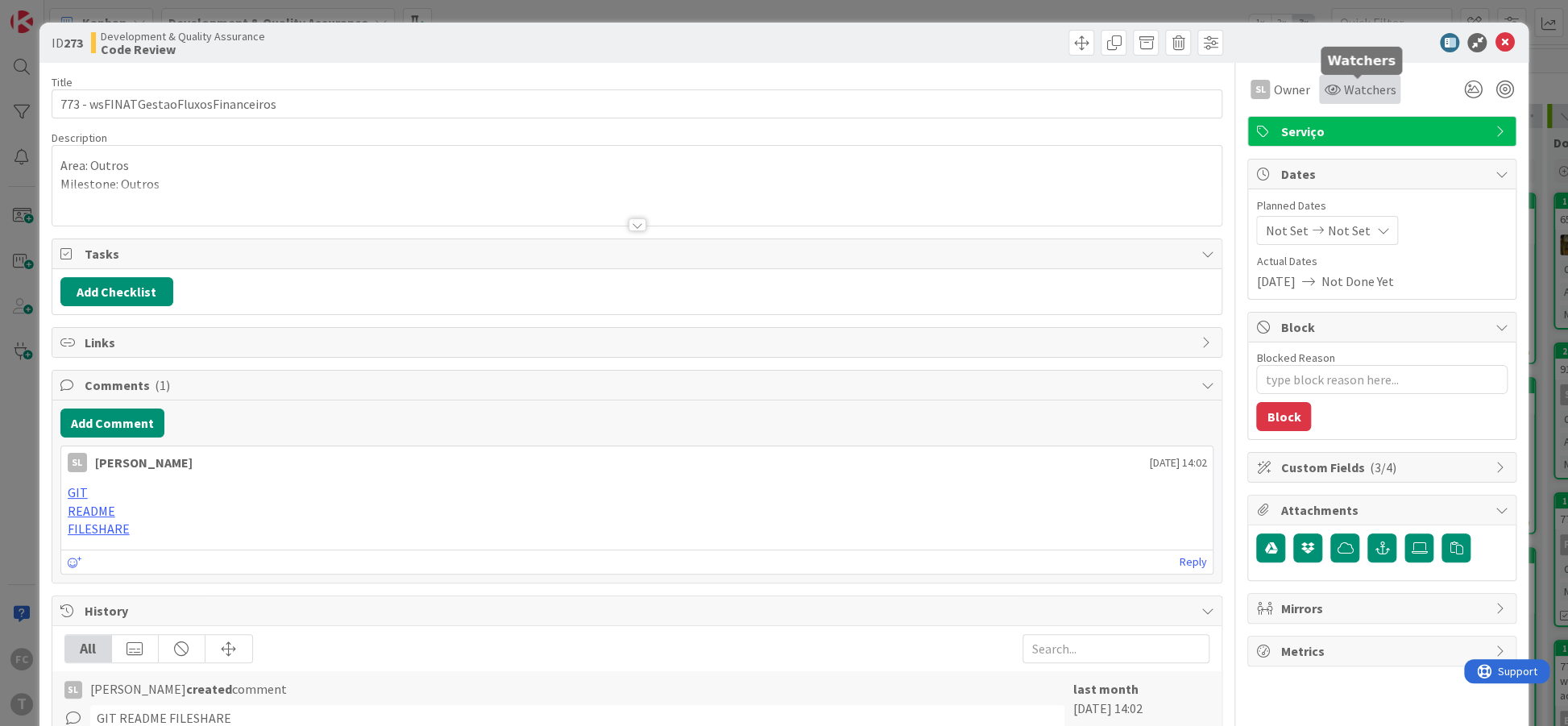
click at [1328, 83] on icon at bounding box center [1332, 90] width 16 height 13
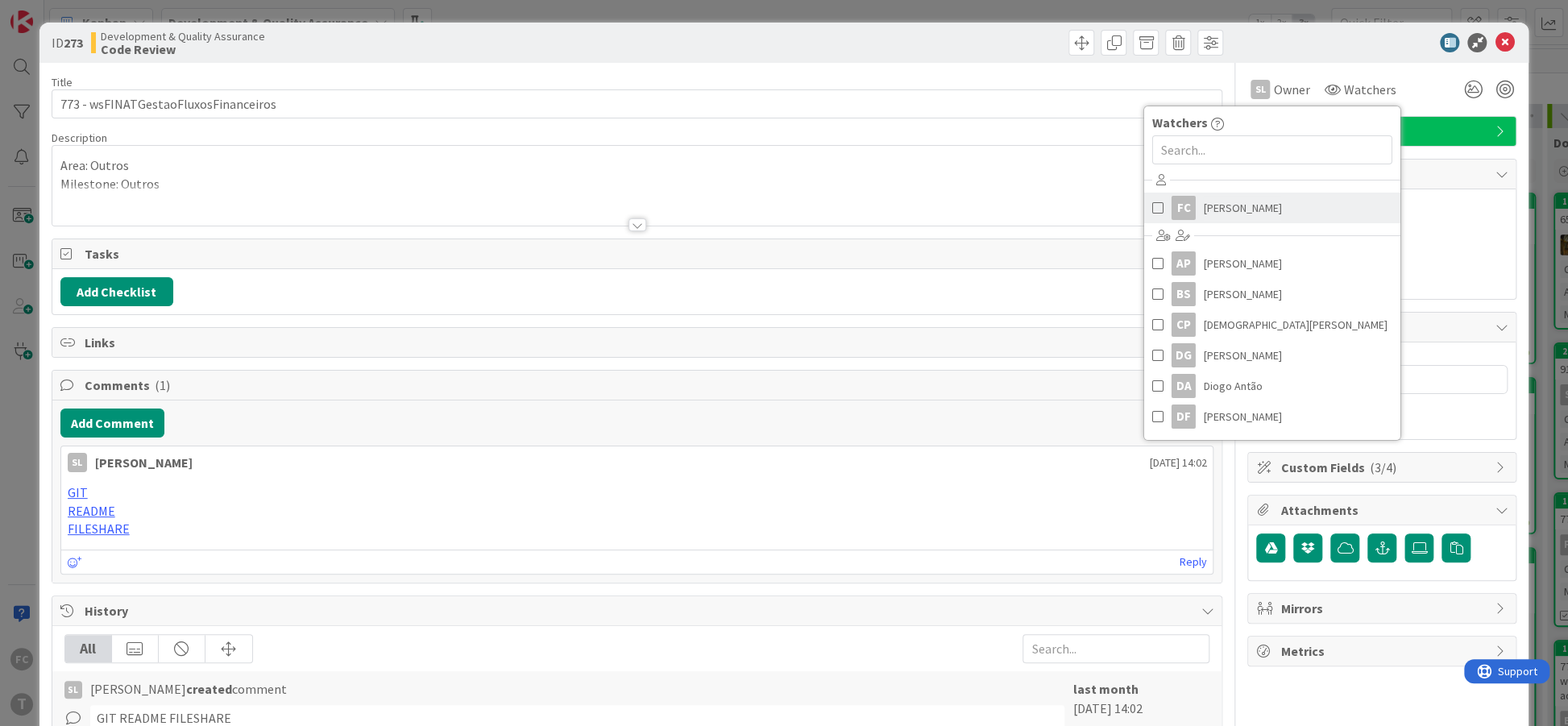
click at [1155, 210] on span at bounding box center [1158, 207] width 12 height 24
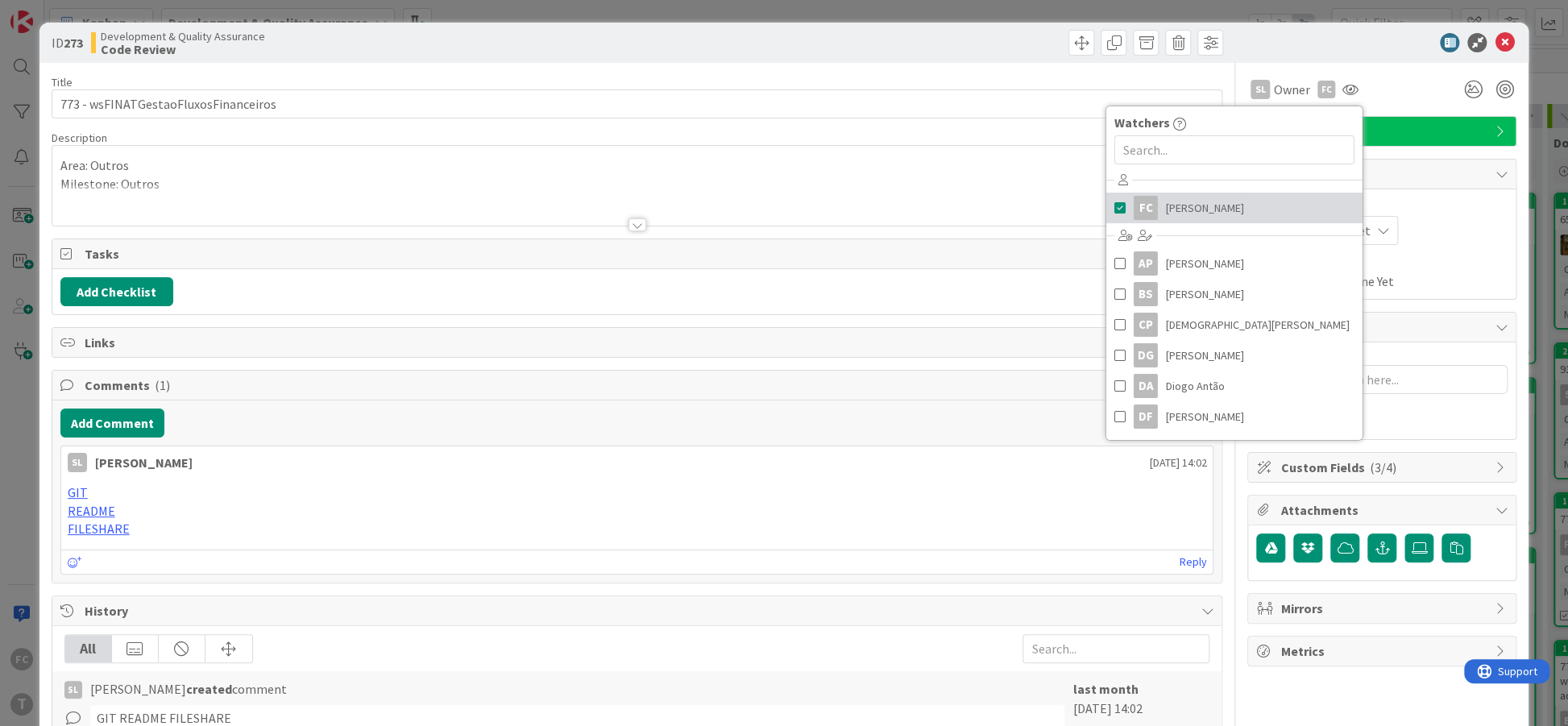
type textarea "x"
click at [927, 40] on div at bounding box center [933, 42] width 582 height 26
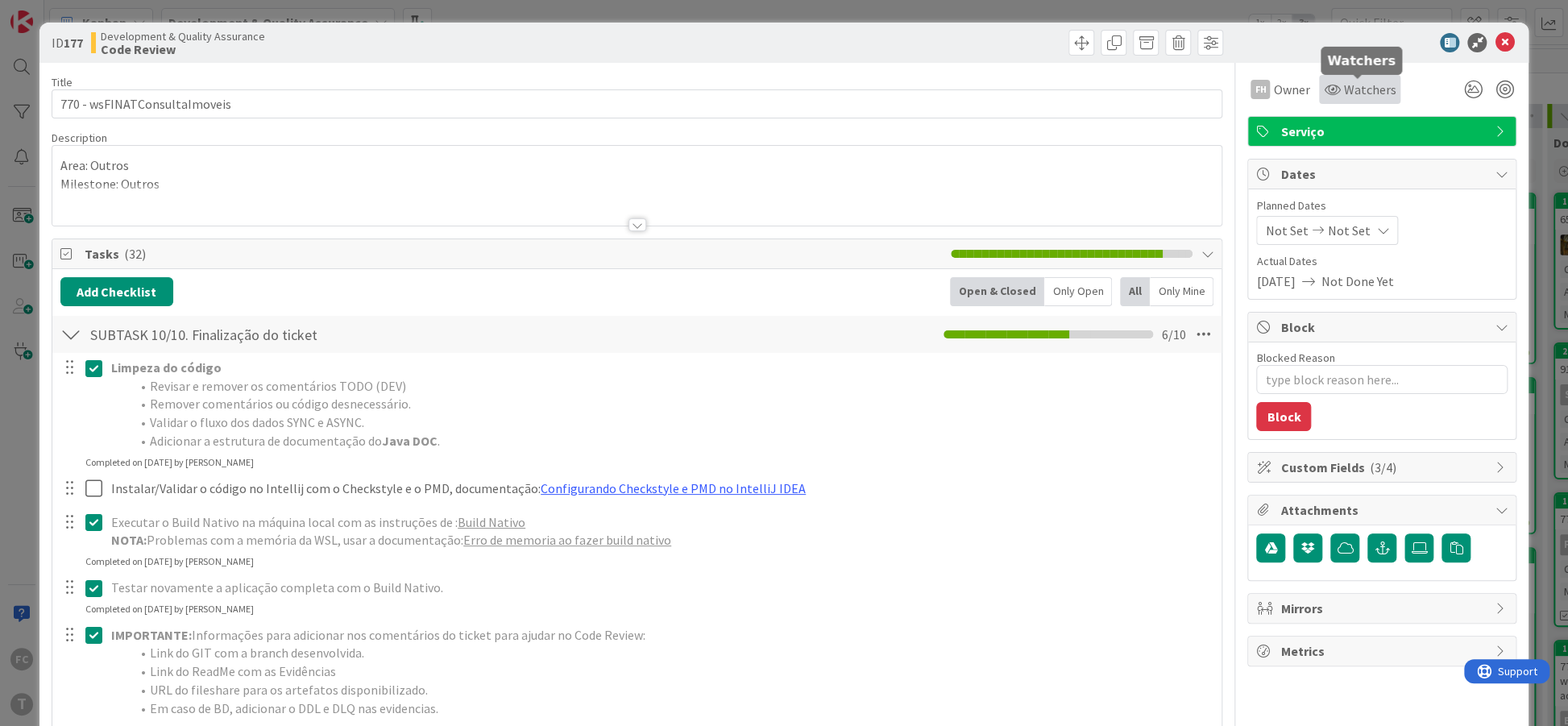
click at [1331, 94] on icon at bounding box center [1332, 90] width 16 height 13
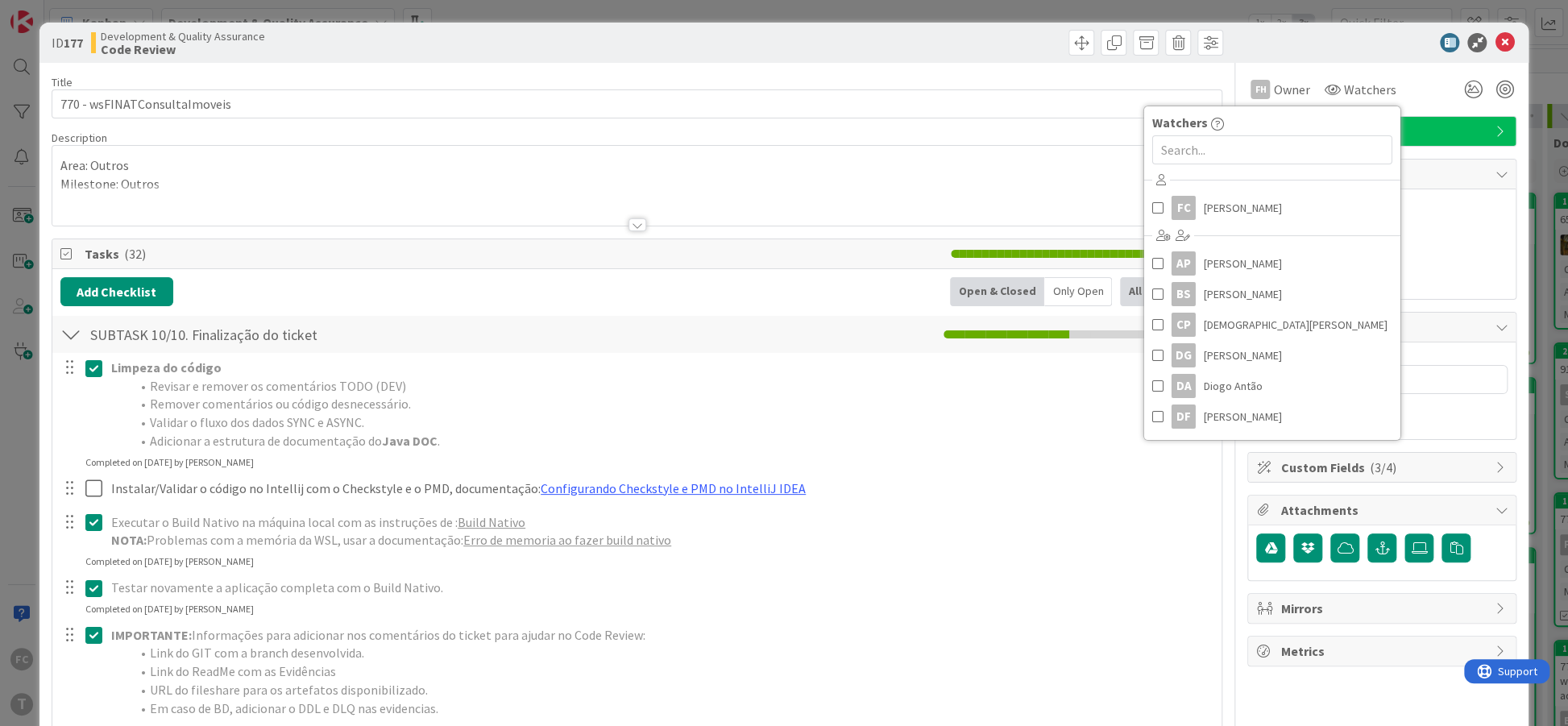
click at [830, 29] on div "ID 177 Development & Quality Assurance Code Review" at bounding box center [784, 42] width 1490 height 41
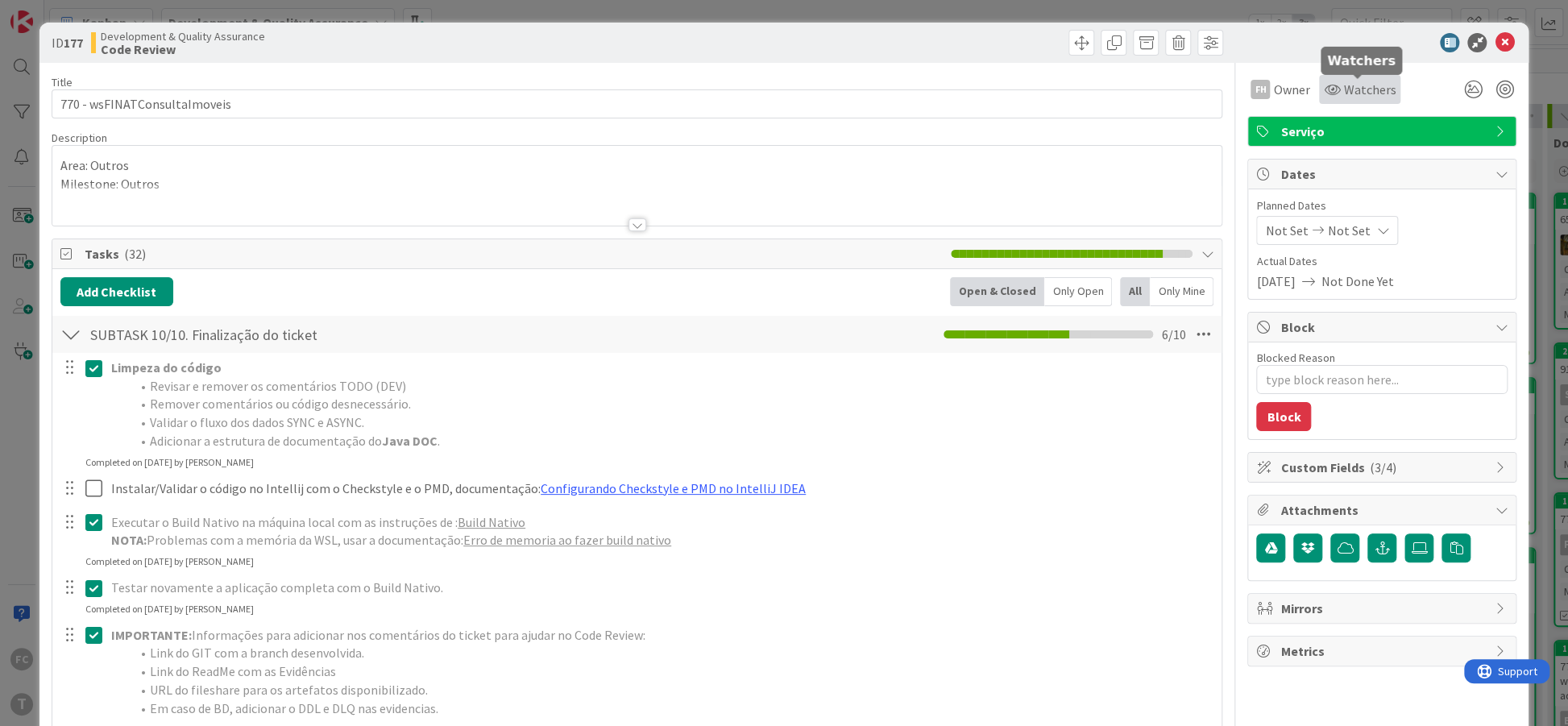
click at [1335, 95] on icon at bounding box center [1332, 90] width 16 height 13
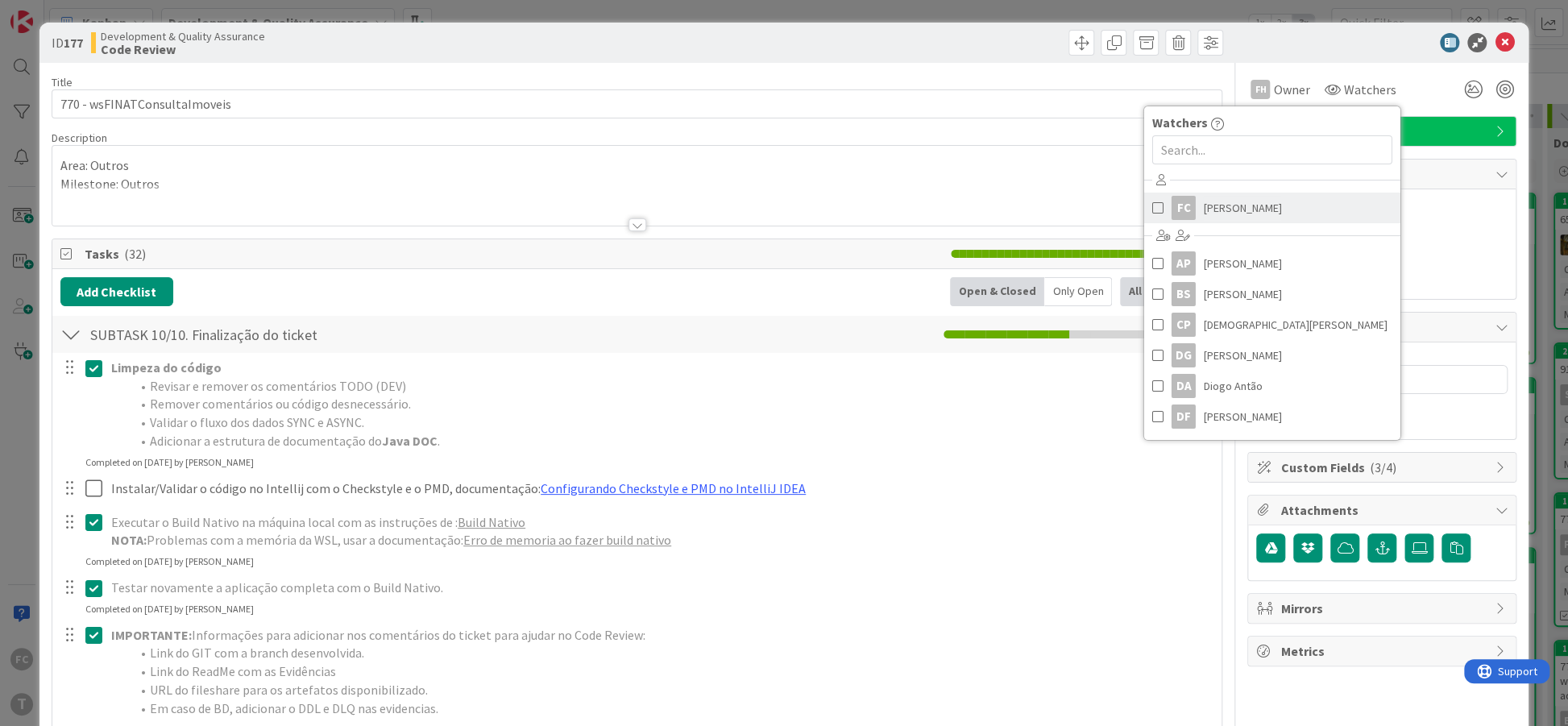
click at [1157, 208] on span at bounding box center [1158, 207] width 12 height 24
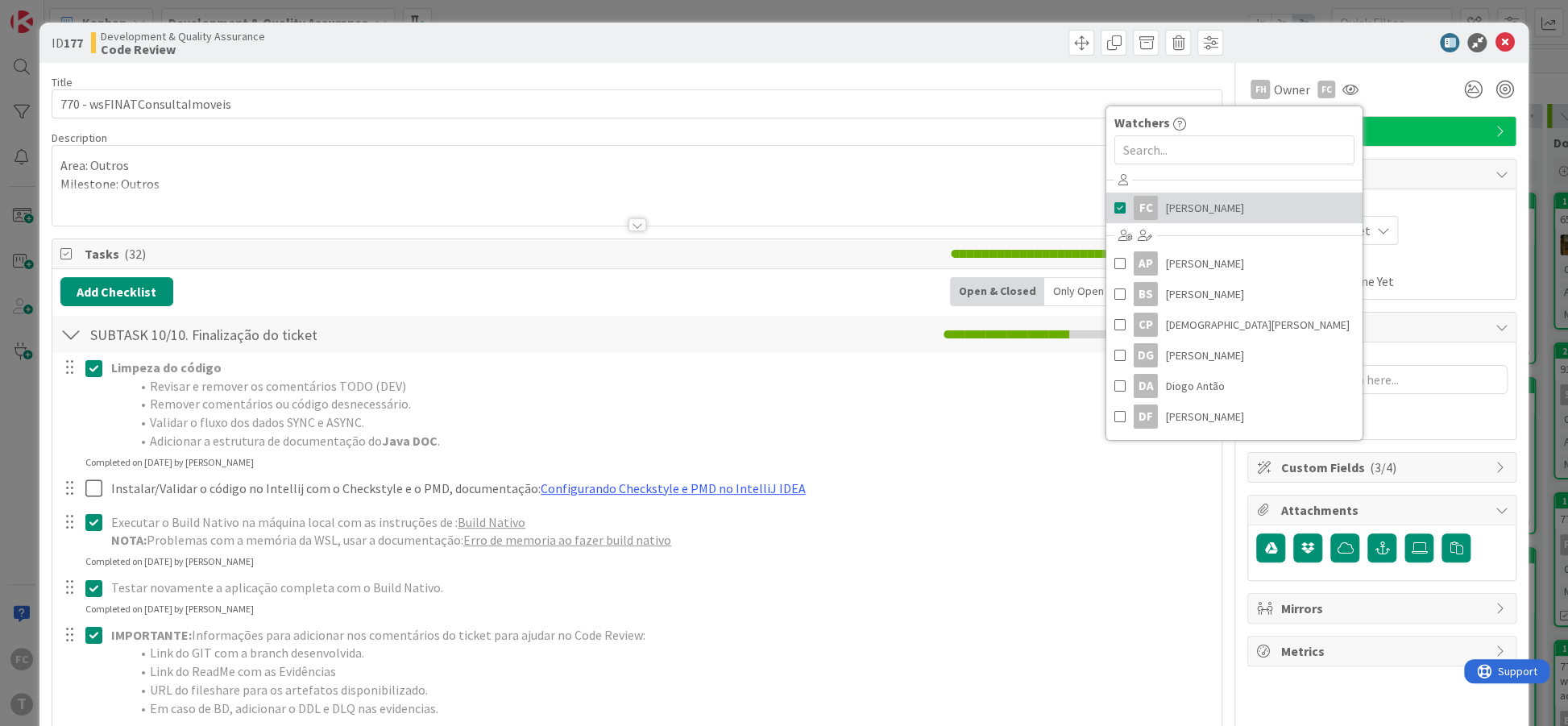
type textarea "x"
click at [765, 51] on div at bounding box center [933, 42] width 582 height 26
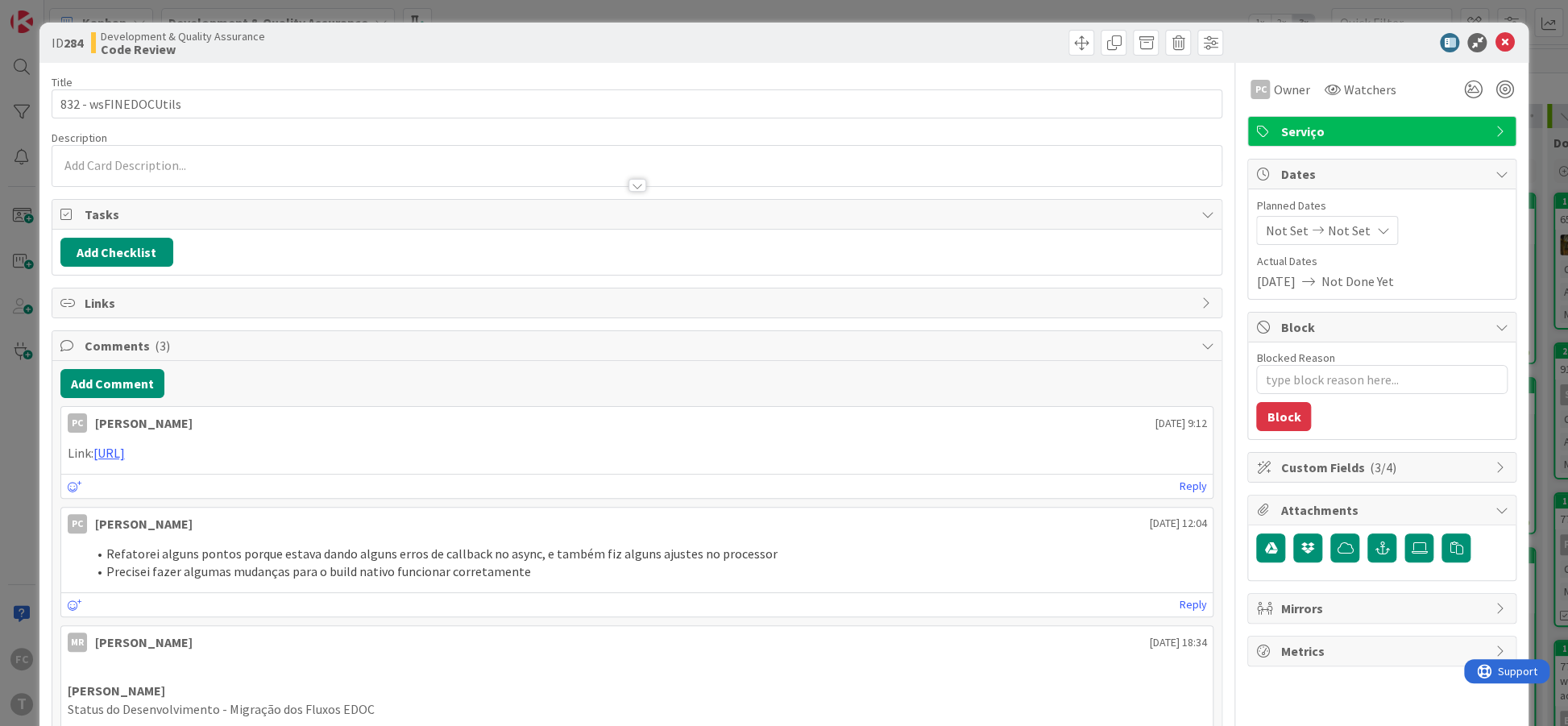
type textarea "x"
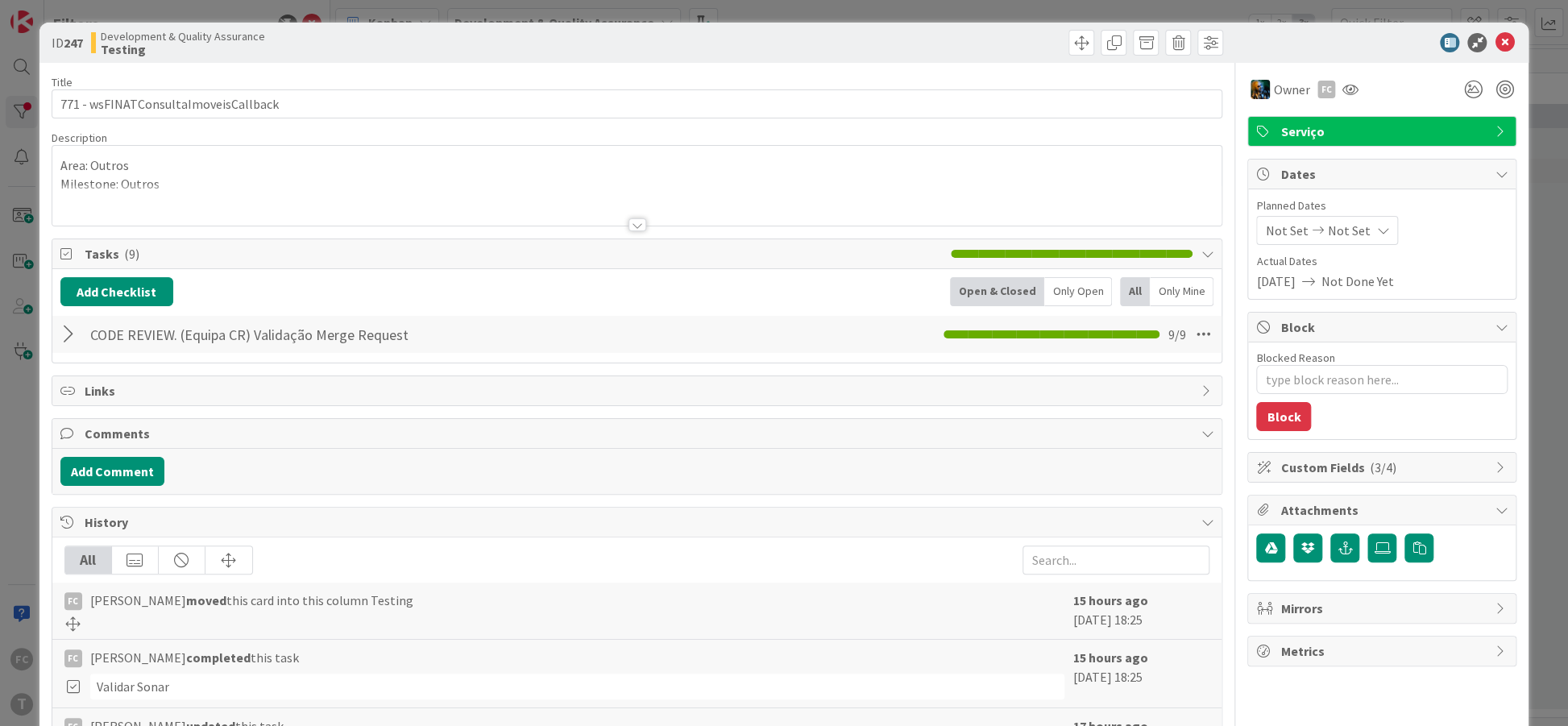
type textarea "x"
